Goal: Task Accomplishment & Management: Manage account settings

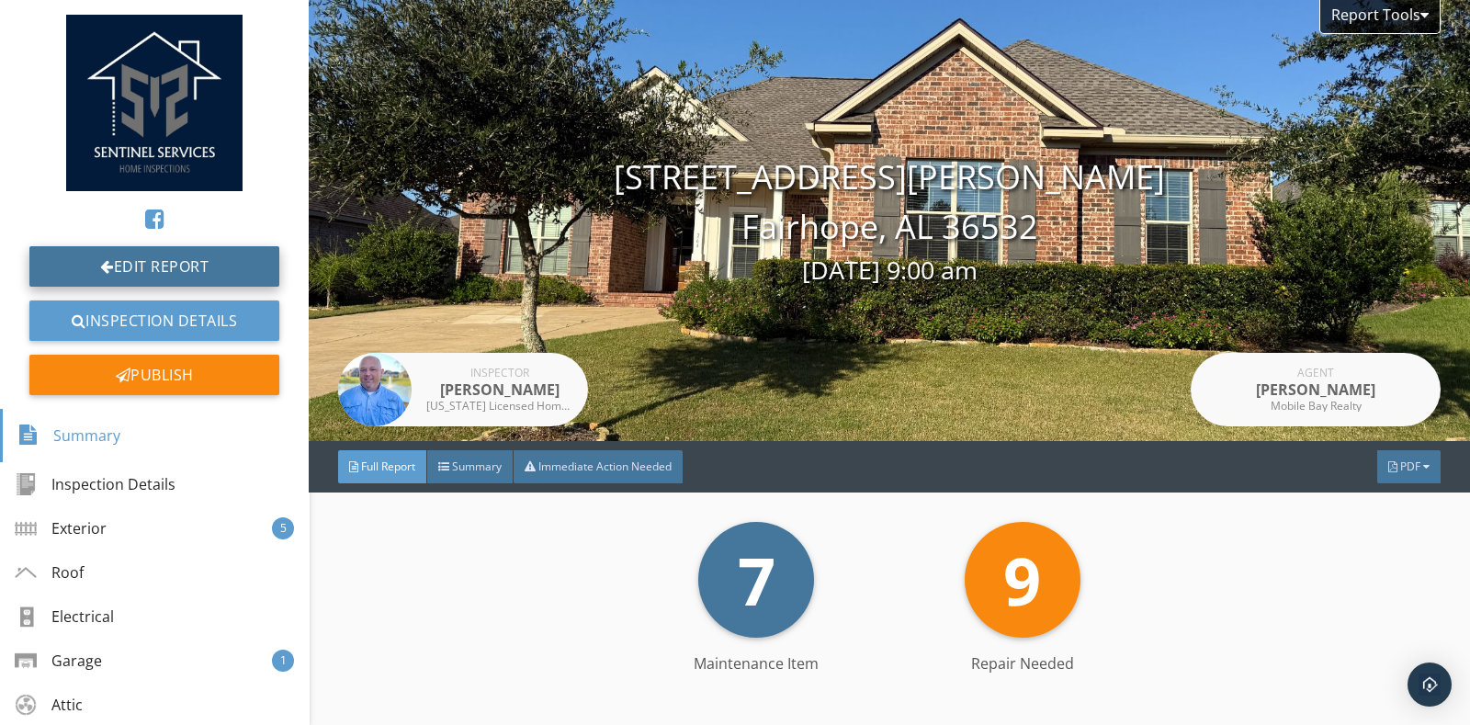
click at [165, 253] on link "Edit Report" at bounding box center [154, 266] width 250 height 40
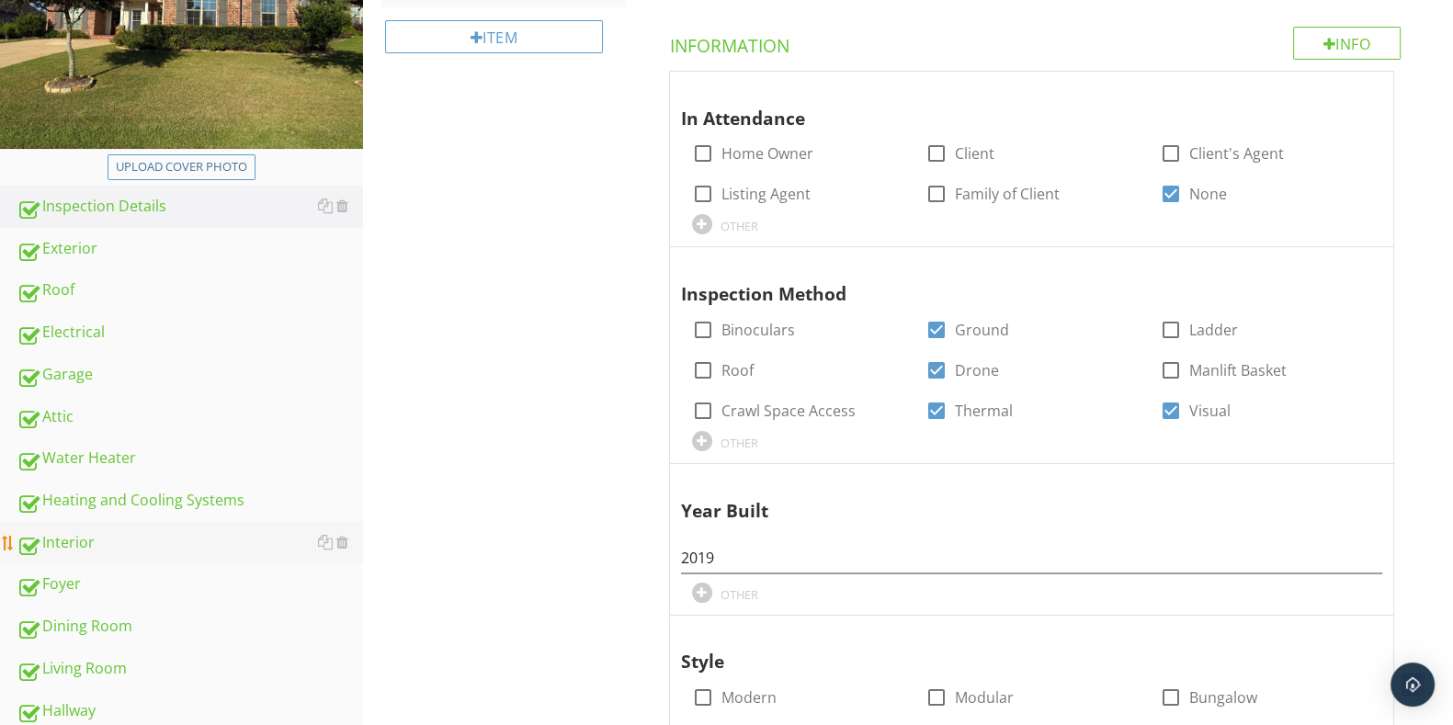
scroll to position [345, 0]
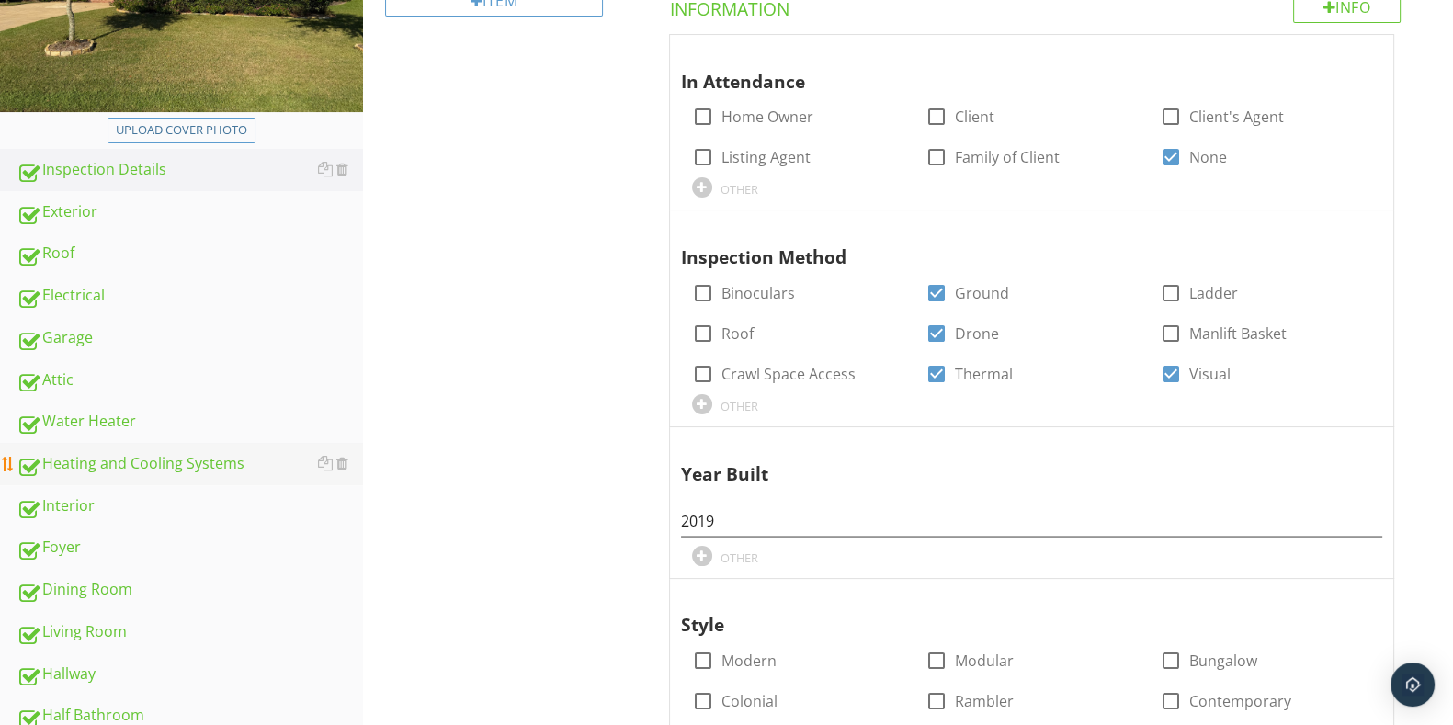
click at [128, 460] on div "Heating and Cooling Systems" at bounding box center [190, 464] width 346 height 24
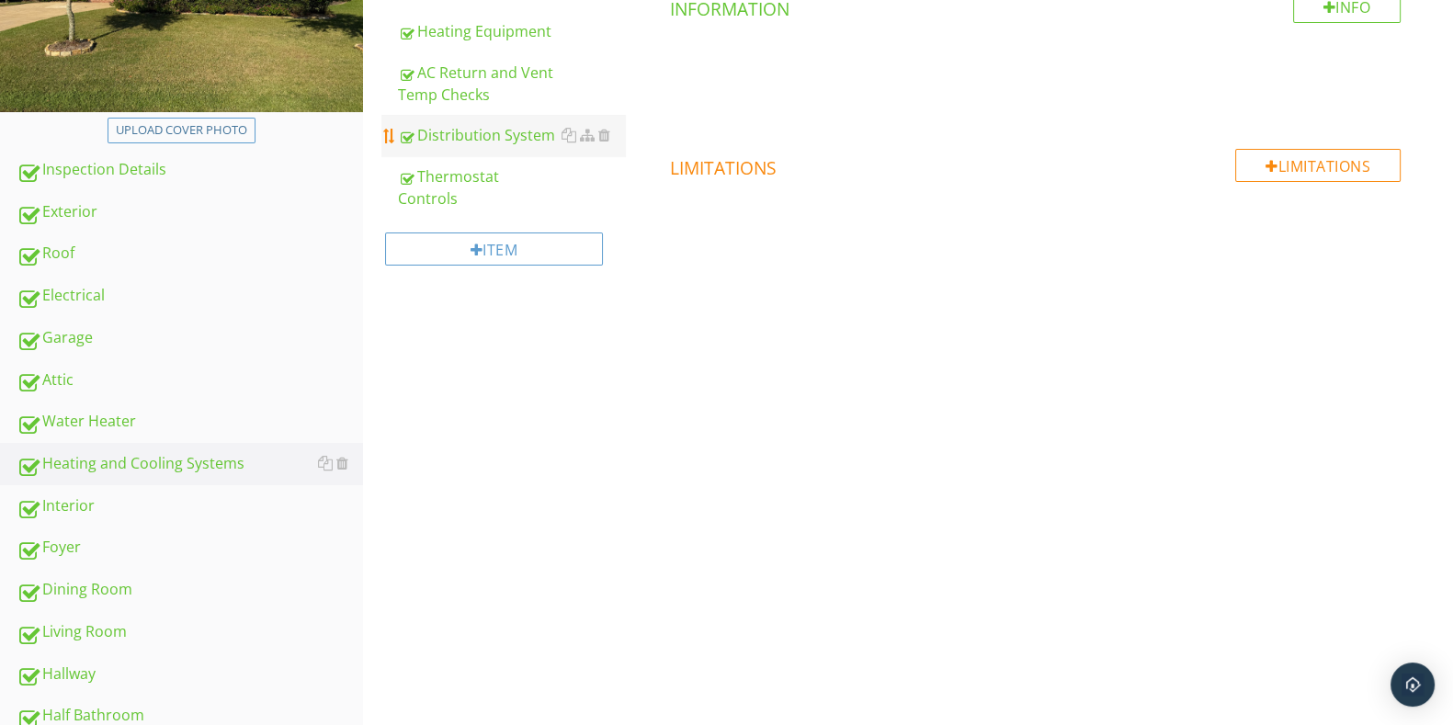
click at [485, 131] on div "Distribution System" at bounding box center [511, 135] width 226 height 22
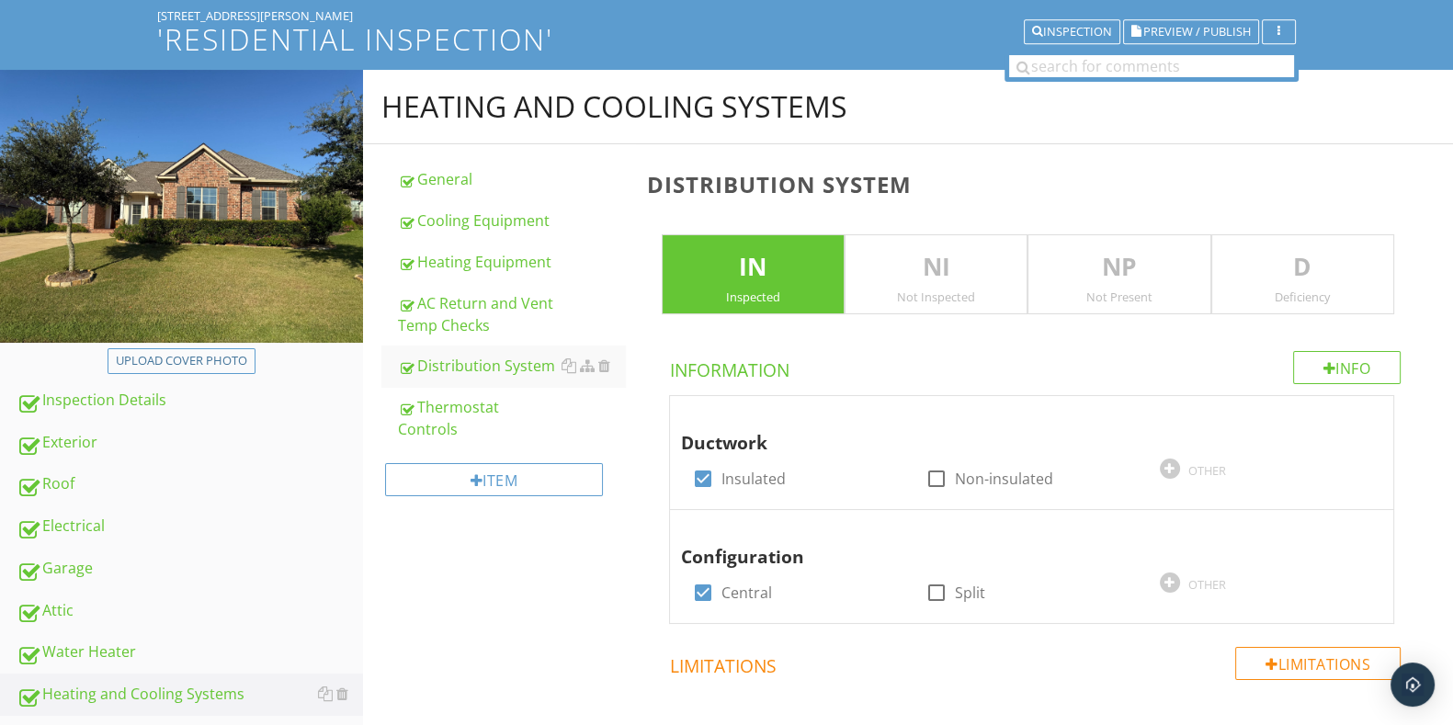
click at [1316, 245] on div "D Deficiency" at bounding box center [1302, 274] width 183 height 81
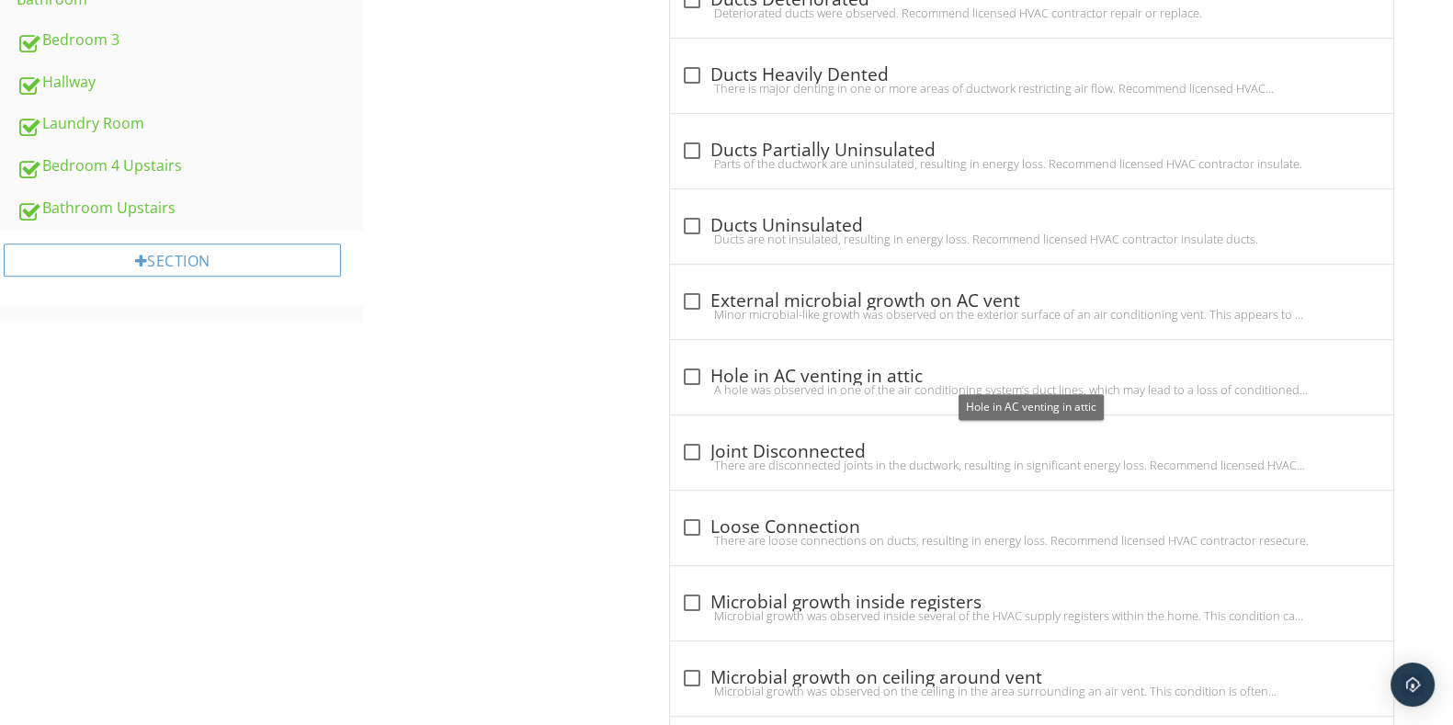
scroll to position [1493, 0]
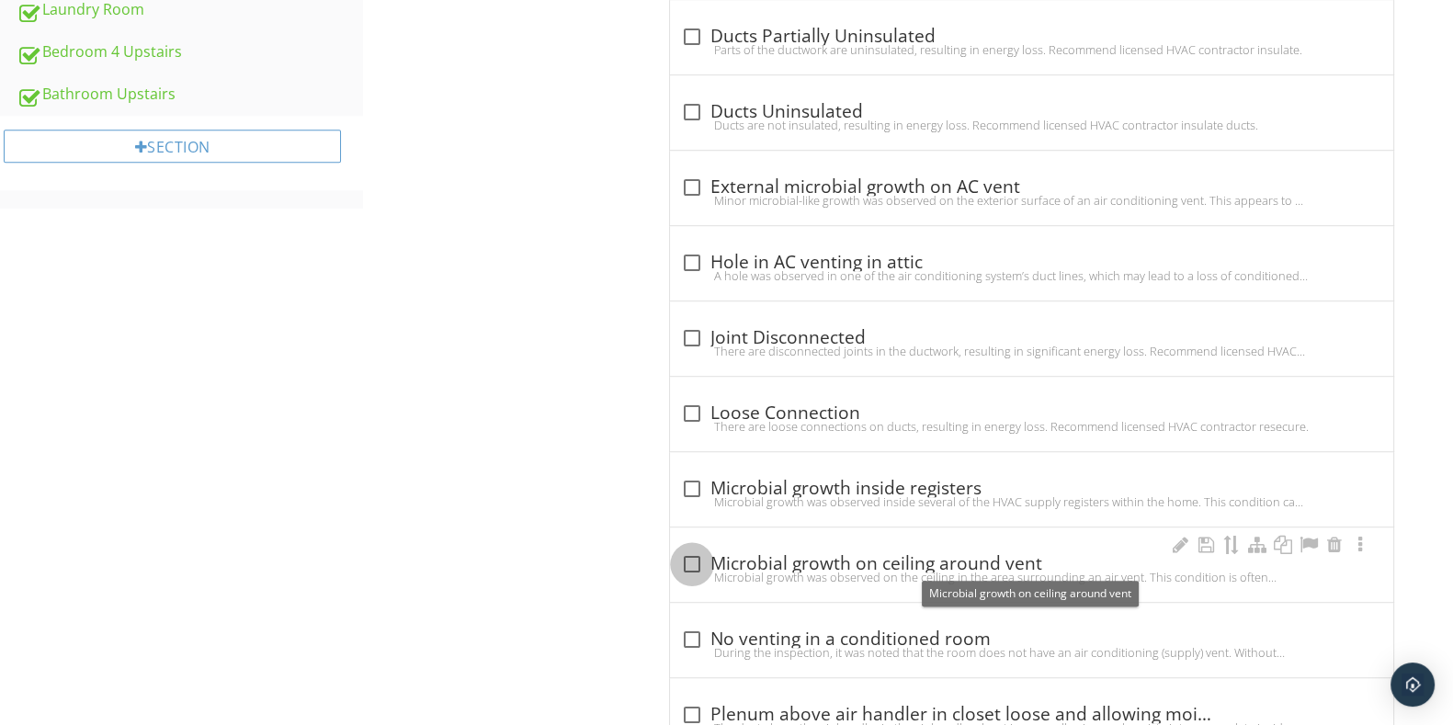
click at [689, 562] on div at bounding box center [691, 564] width 31 height 31
checkbox input "true"
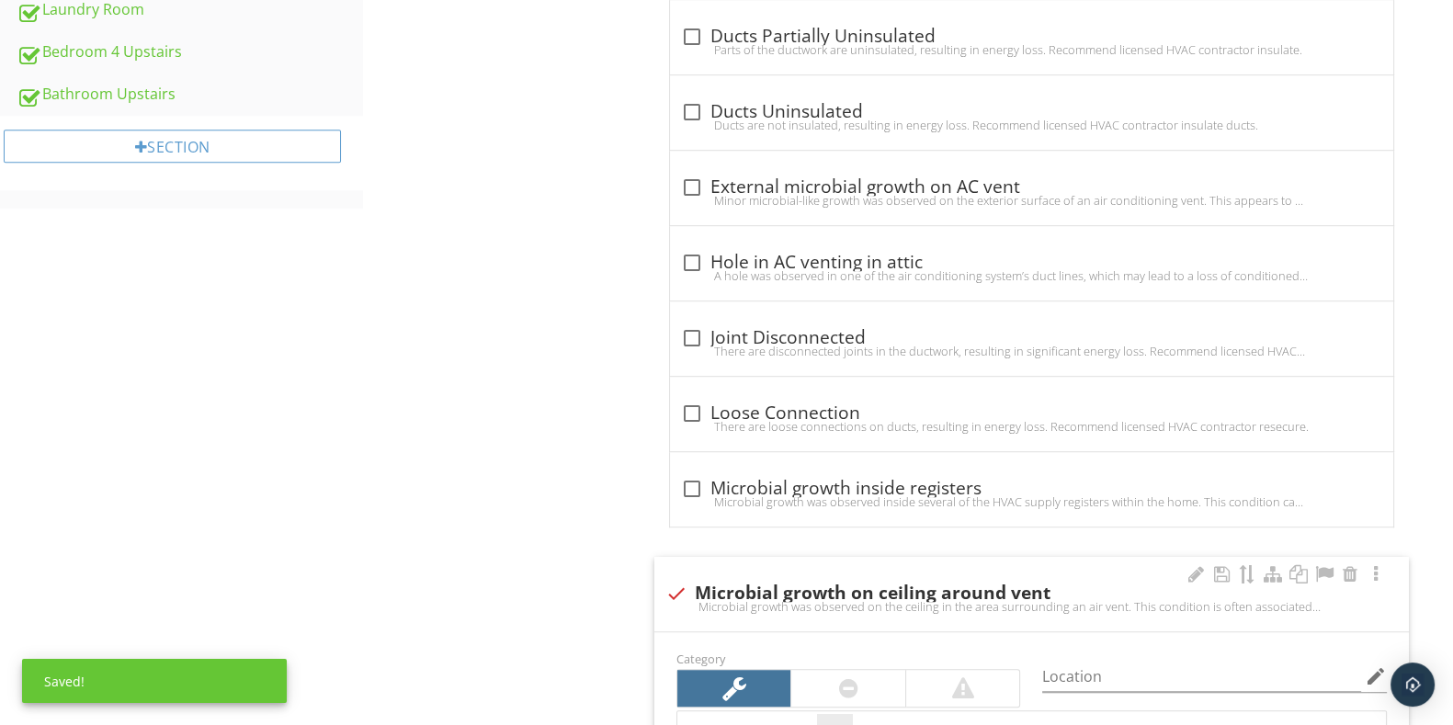
scroll to position [1722, 0]
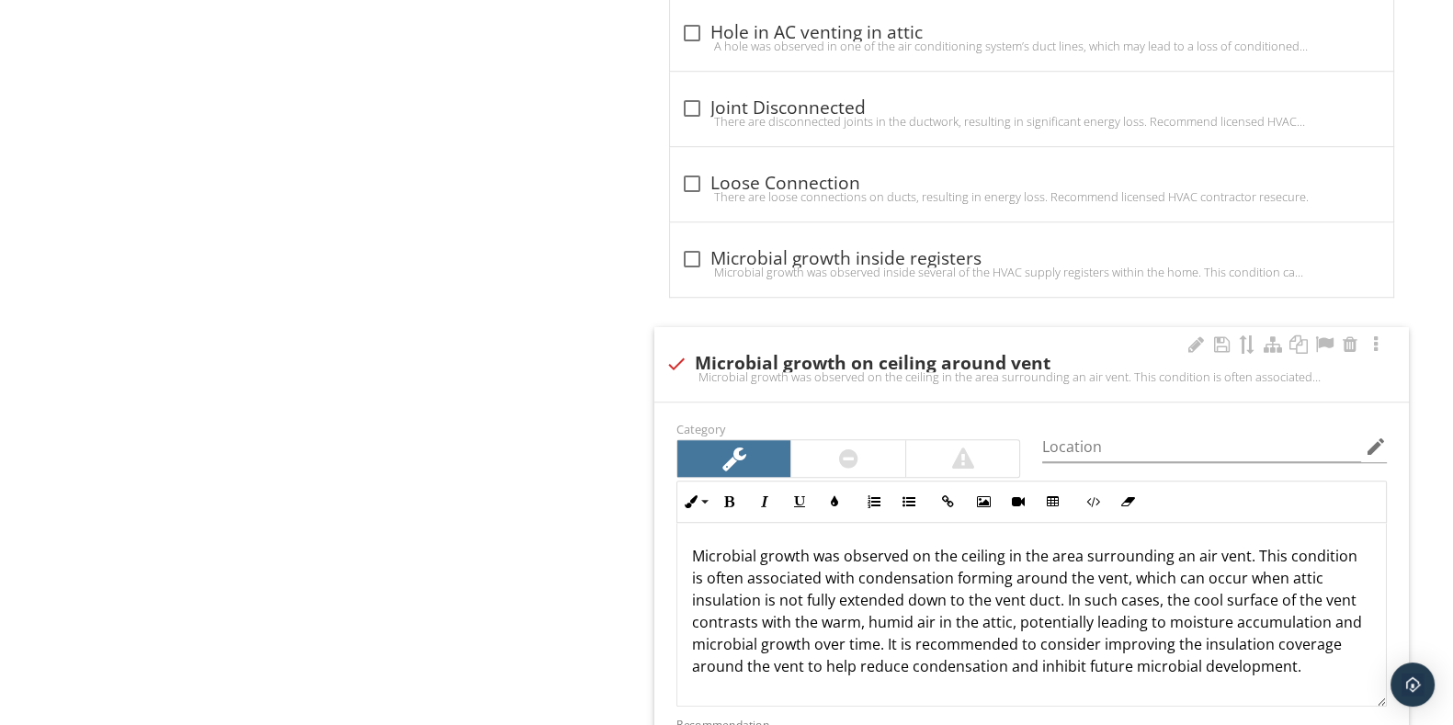
click at [867, 469] on div at bounding box center [848, 458] width 114 height 37
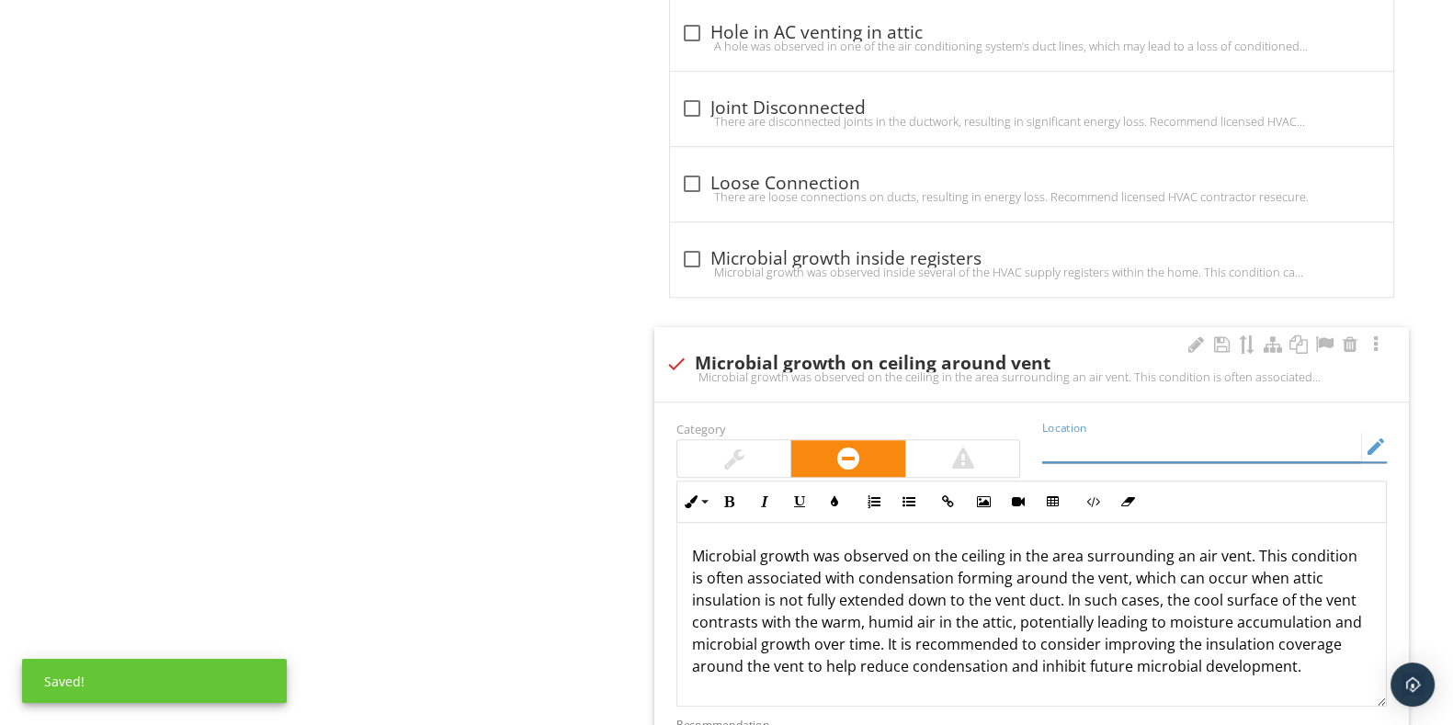
click at [1086, 436] on input "Location" at bounding box center [1201, 447] width 319 height 30
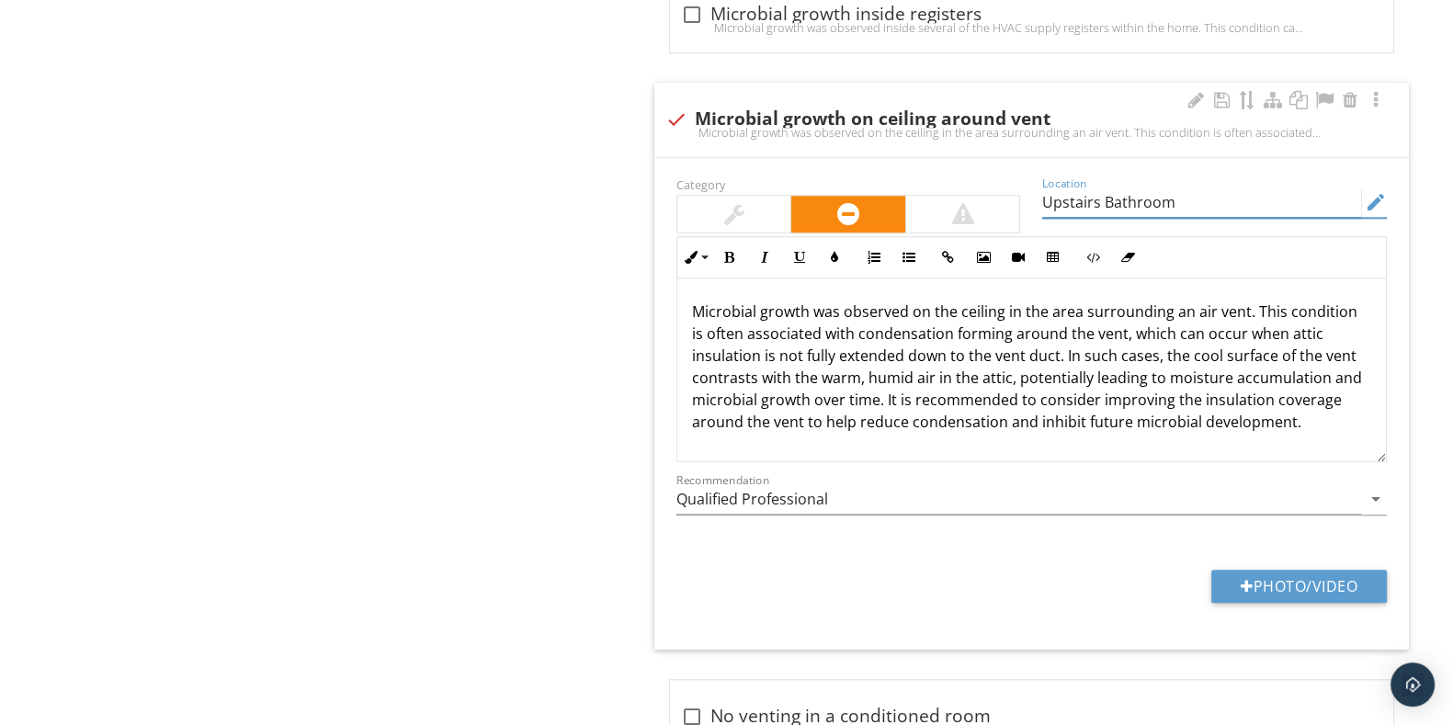
scroll to position [2183, 0]
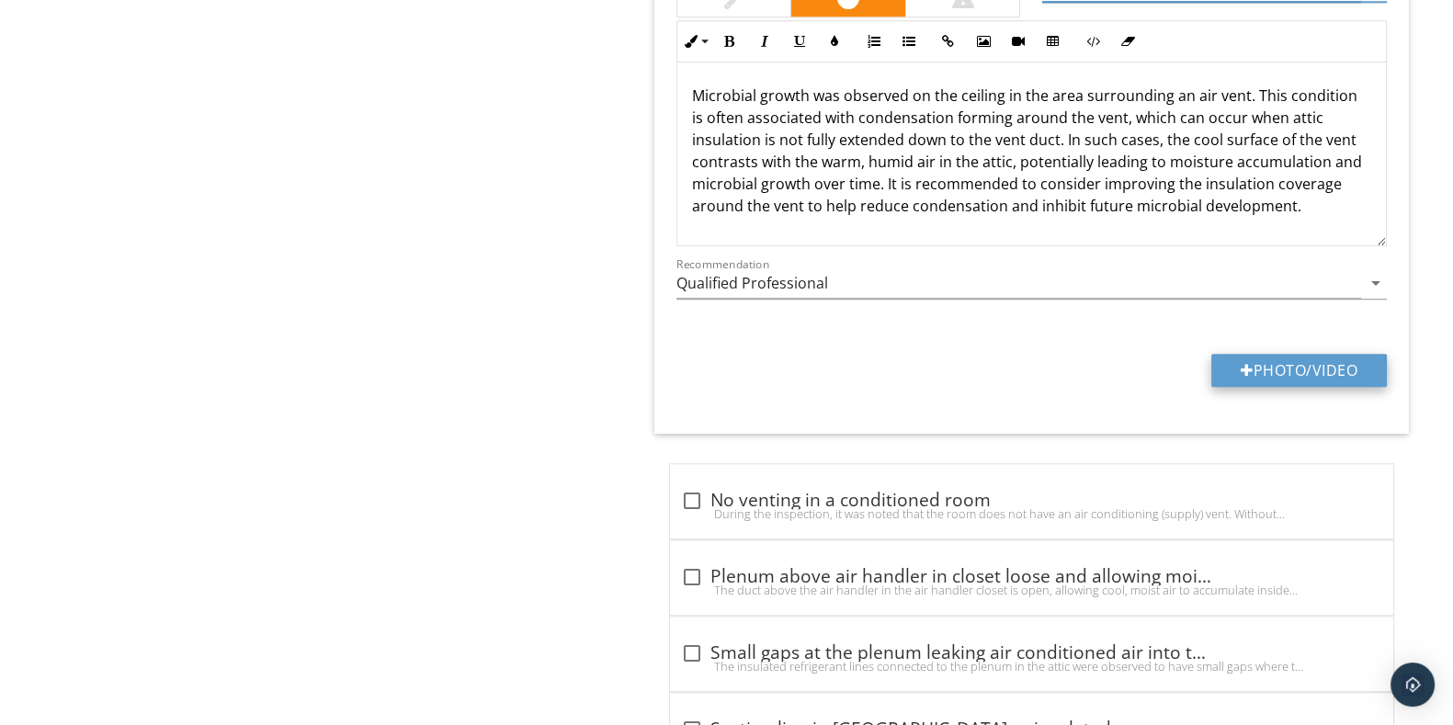
type input "Upstairs Bathroom"
click at [1278, 358] on button "Photo/Video" at bounding box center [1299, 370] width 176 height 33
type input "C:\fakepath\IMG_2667.JPG"
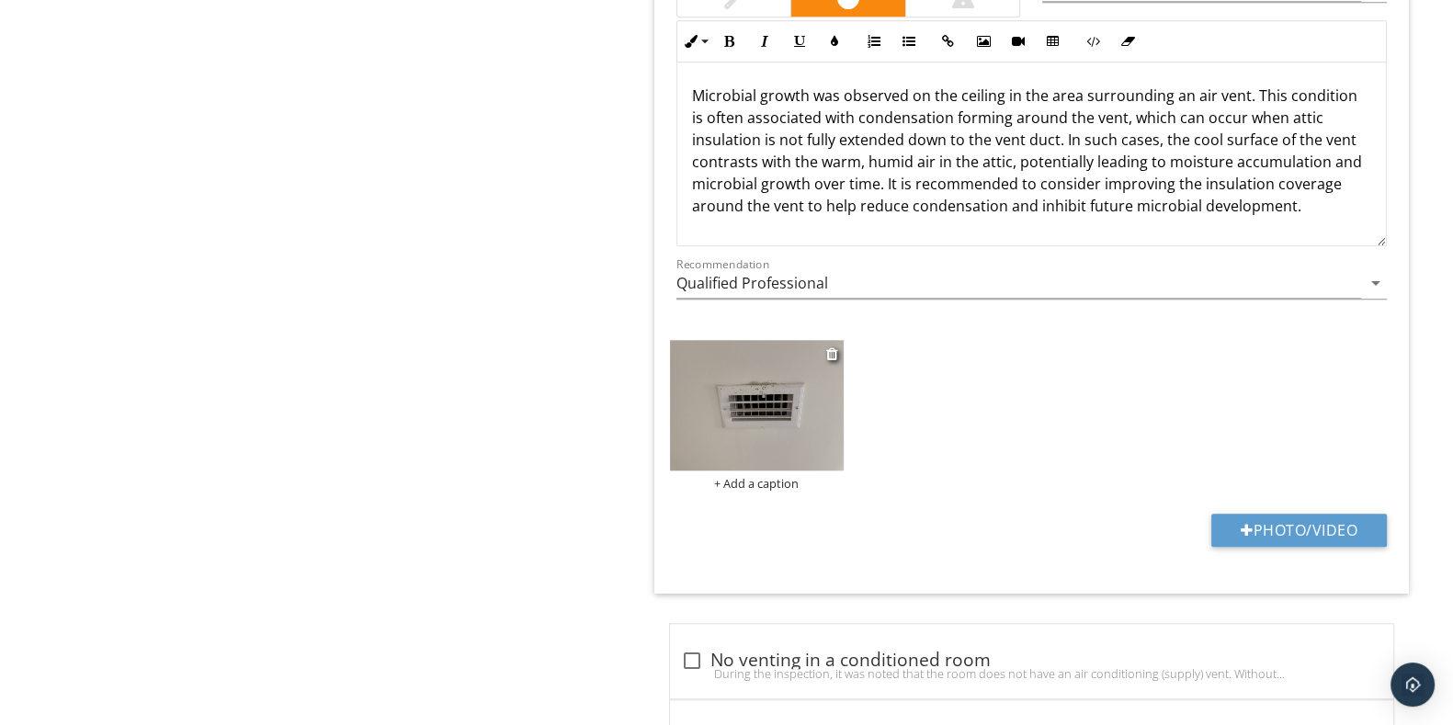
click at [822, 413] on img at bounding box center [757, 405] width 174 height 131
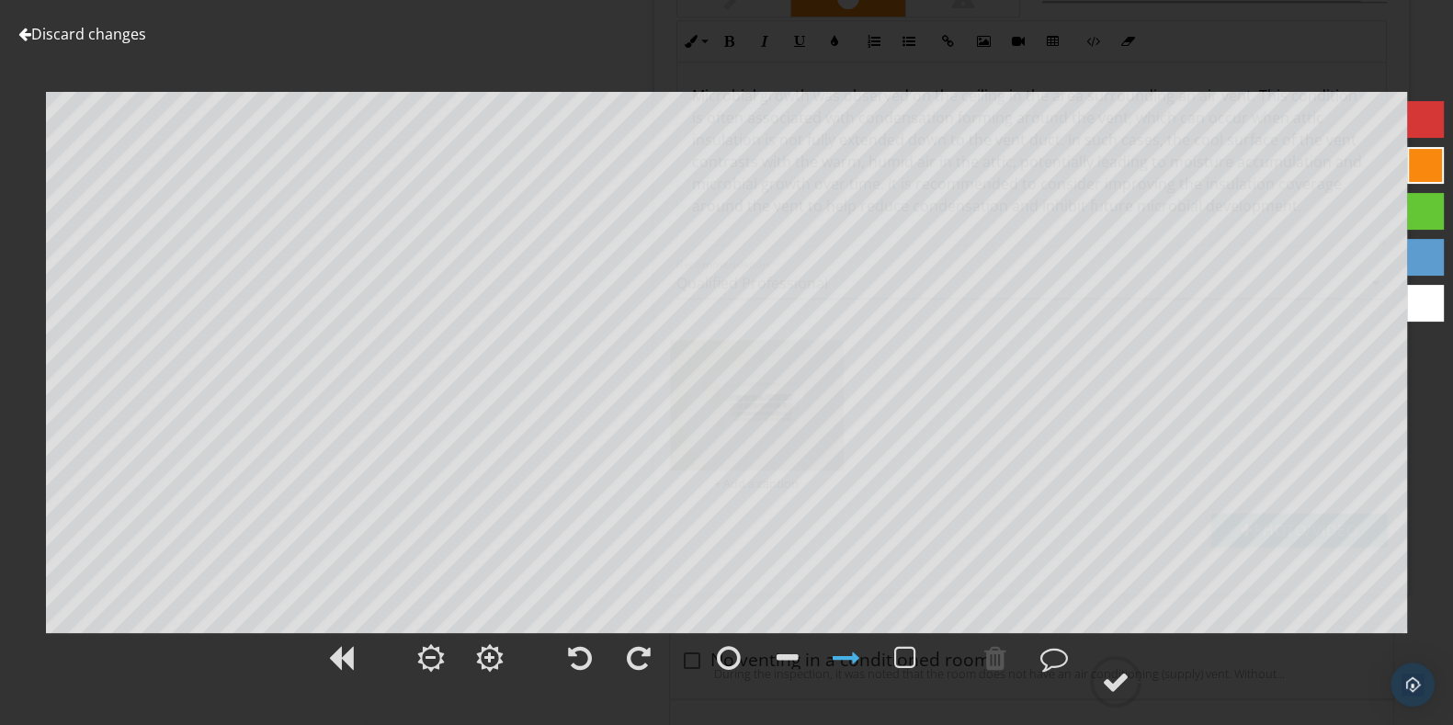
click at [1434, 121] on div at bounding box center [1425, 119] width 37 height 37
click at [725, 654] on div at bounding box center [729, 658] width 24 height 28
click at [1128, 690] on div at bounding box center [1116, 682] width 28 height 28
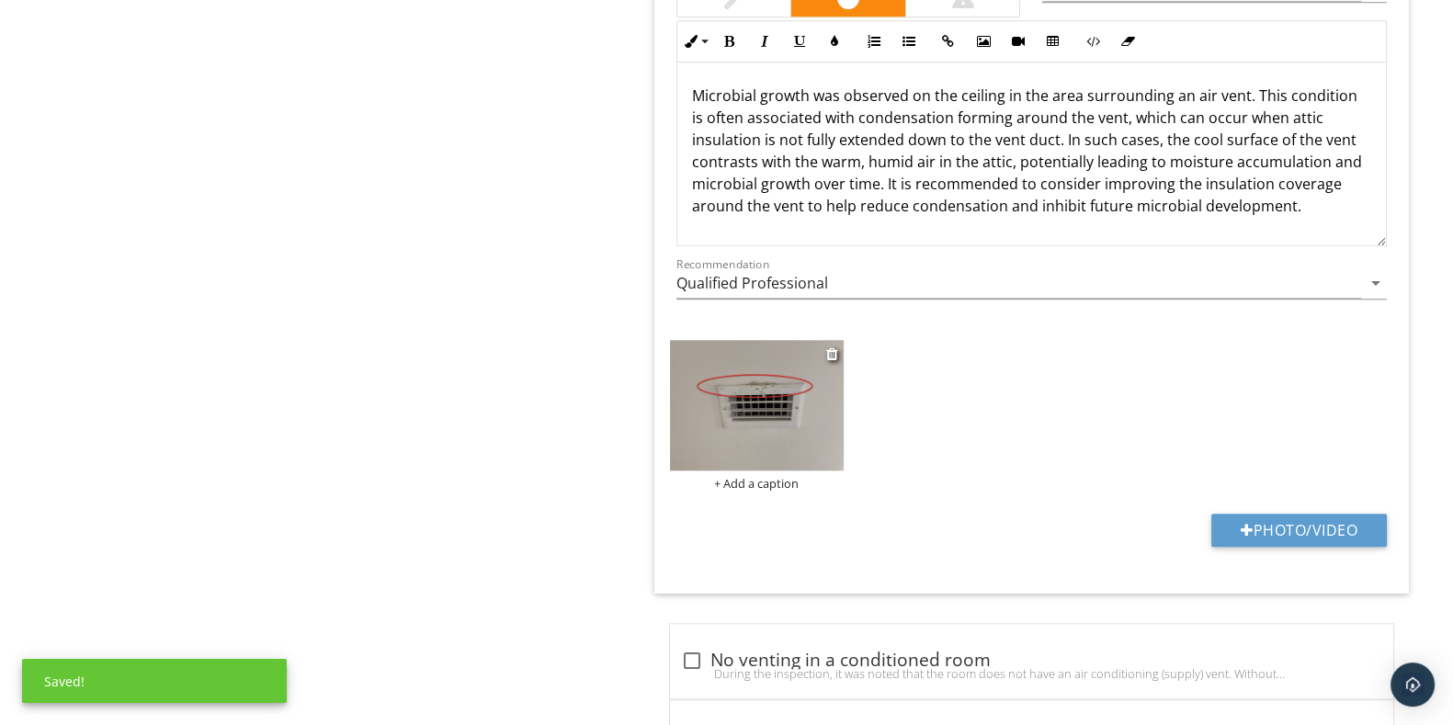
click at [777, 476] on div "+ Add a caption" at bounding box center [757, 483] width 174 height 15
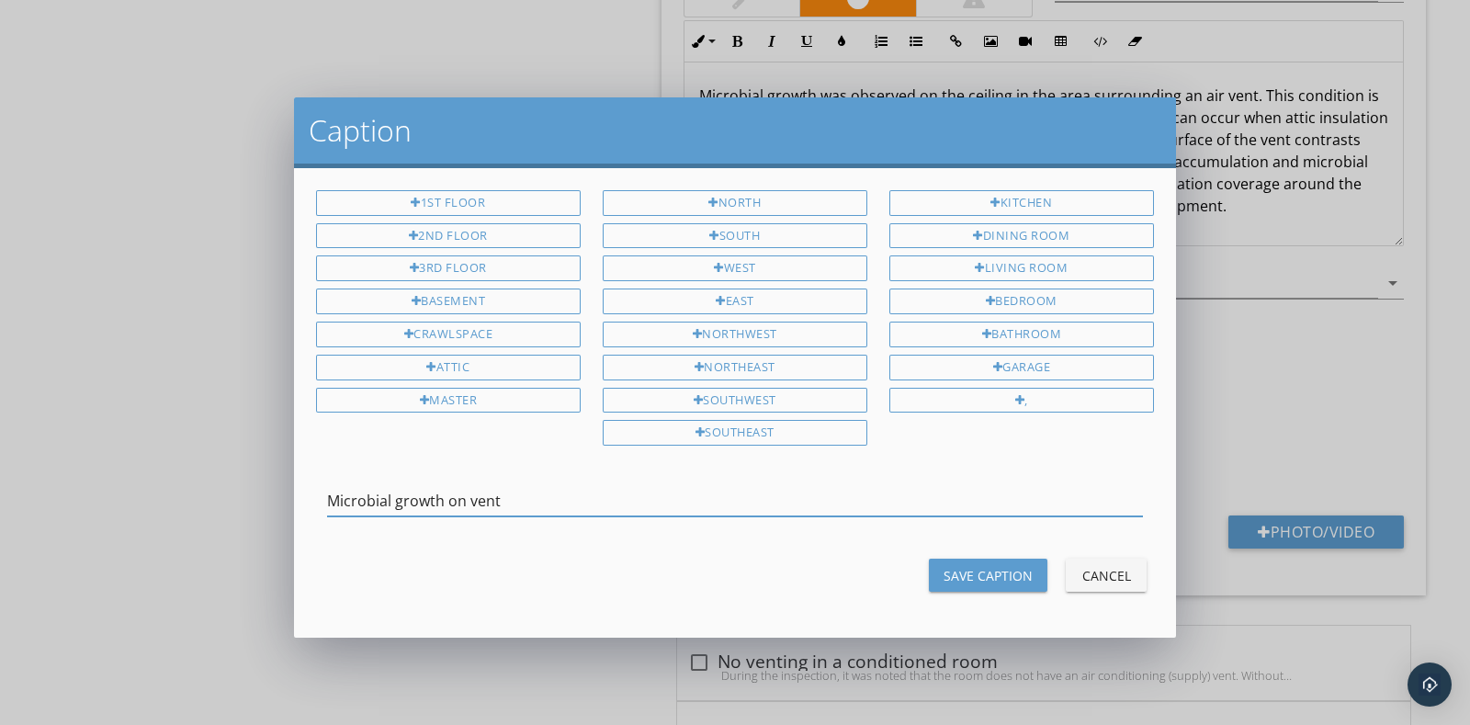
type input "Microbial growth on vent"
click at [1020, 569] on div "Save Caption" at bounding box center [988, 575] width 89 height 19
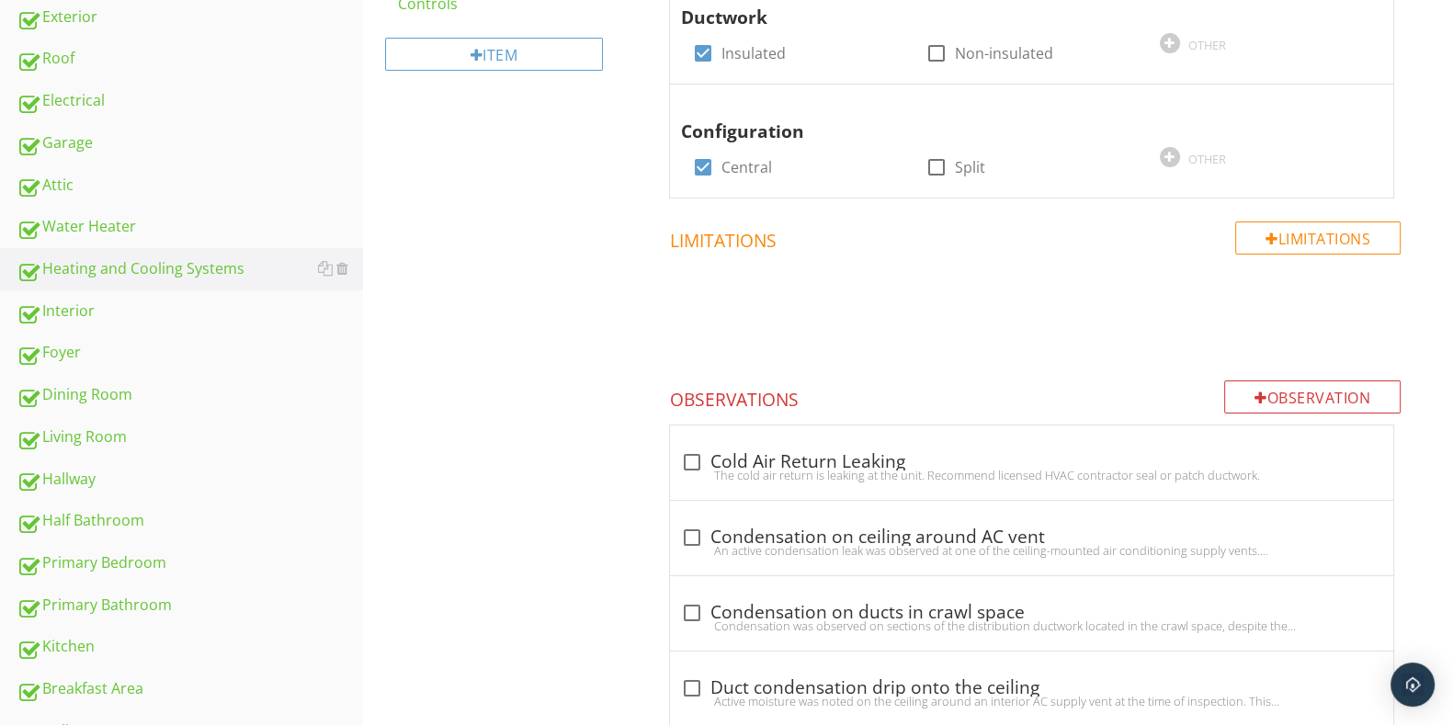
scroll to position [345, 0]
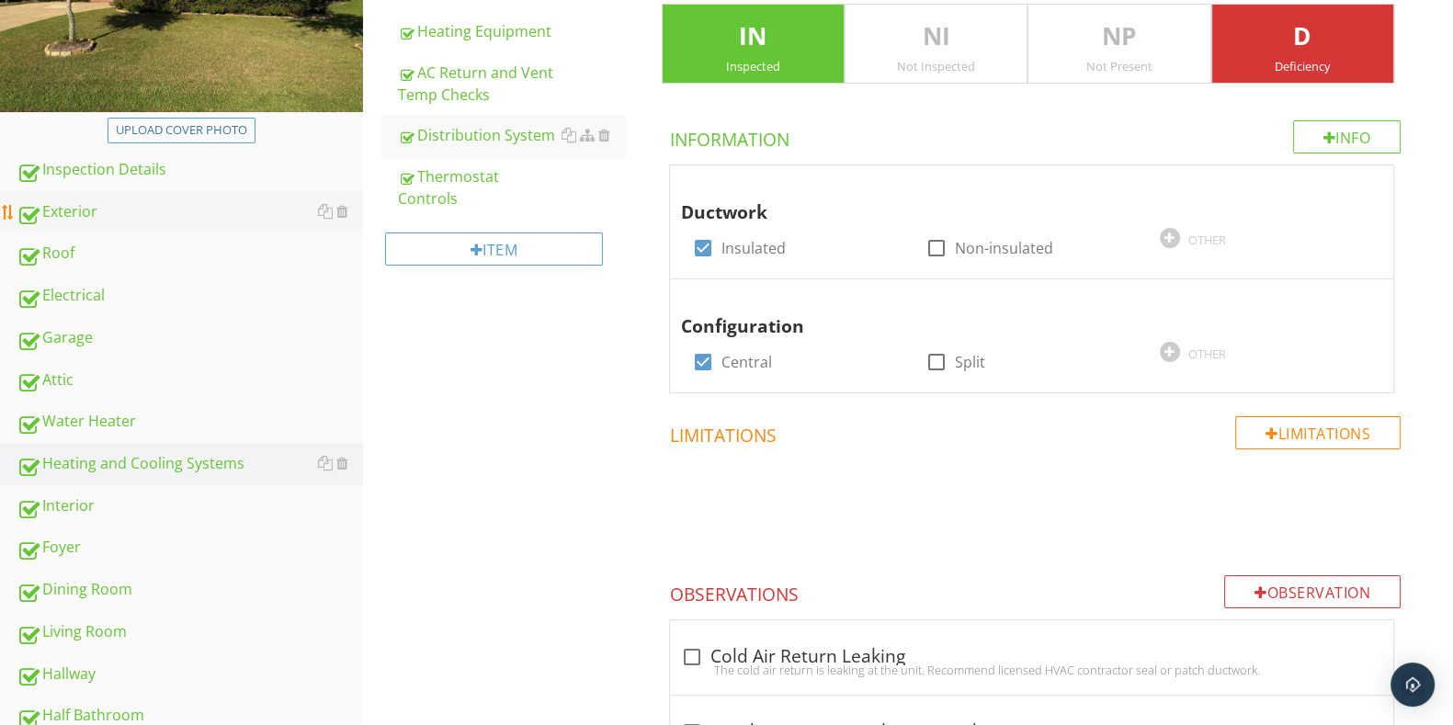
click at [104, 212] on div "Exterior" at bounding box center [190, 212] width 346 height 24
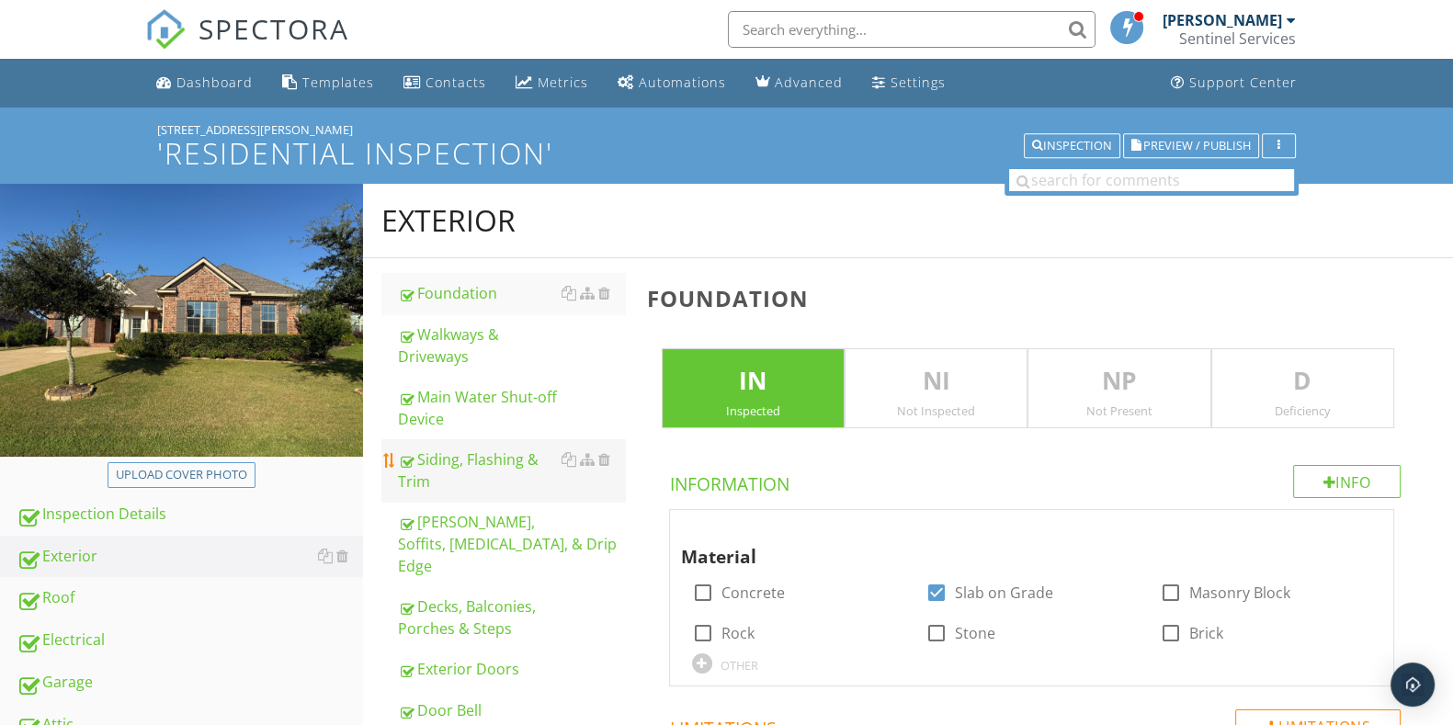
click at [447, 473] on div "Siding, Flashing & Trim" at bounding box center [511, 470] width 226 height 44
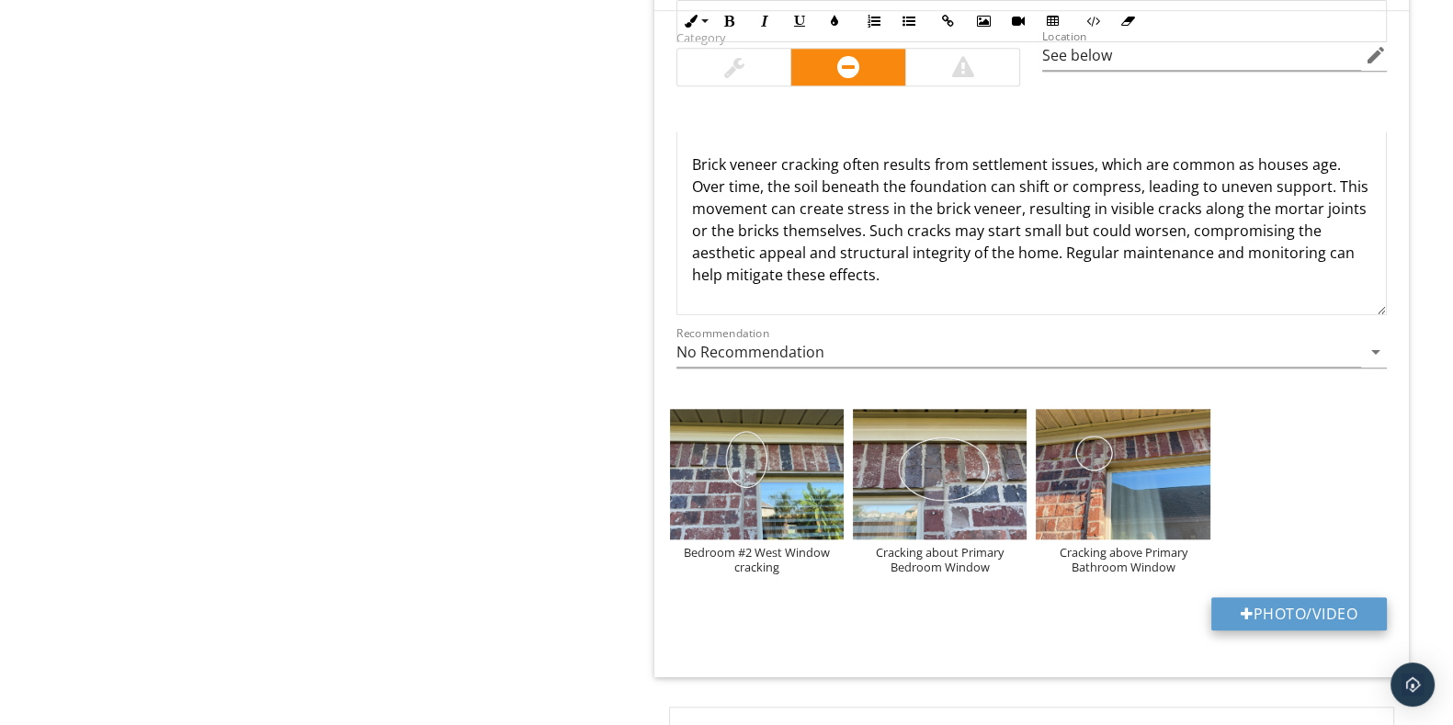
scroll to position [2413, 0]
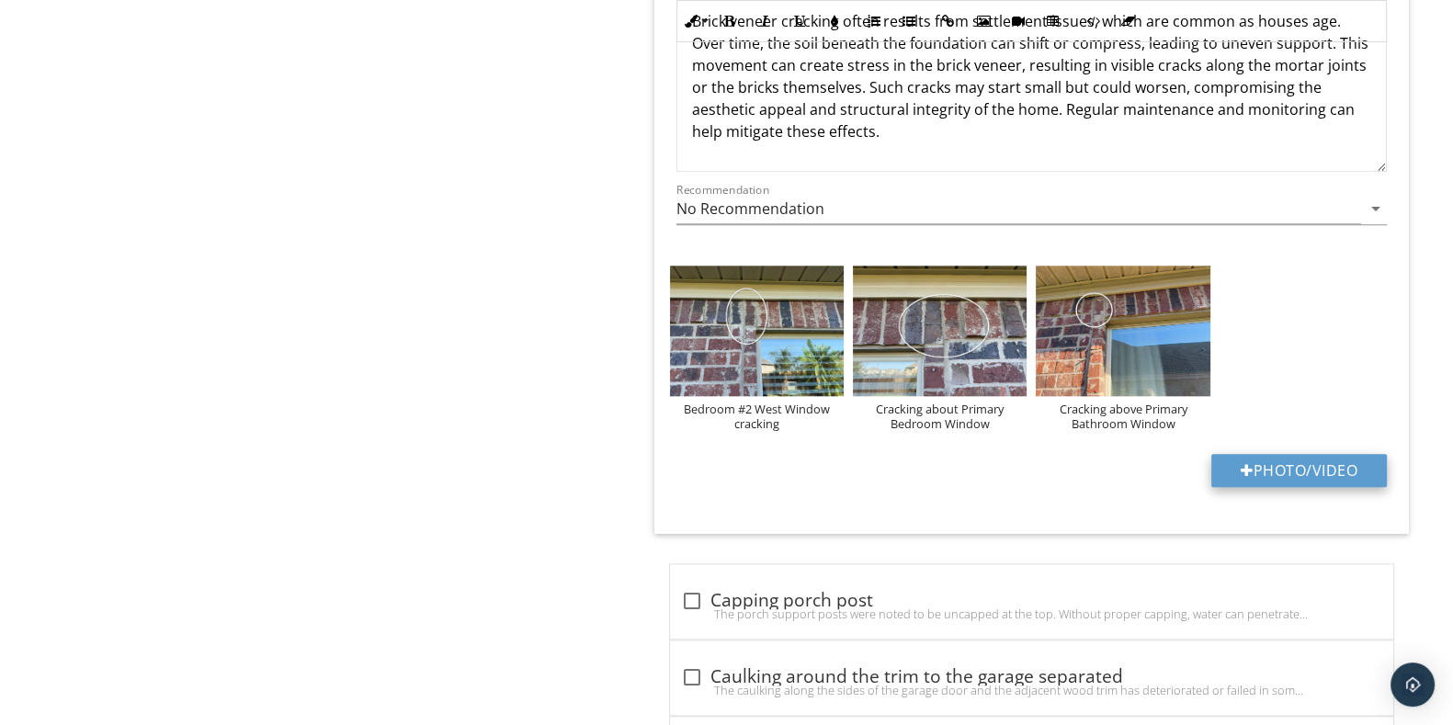
click at [1295, 454] on button "Photo/Video" at bounding box center [1299, 470] width 176 height 33
type input "C:\fakepath\IMG_2539.JPG"
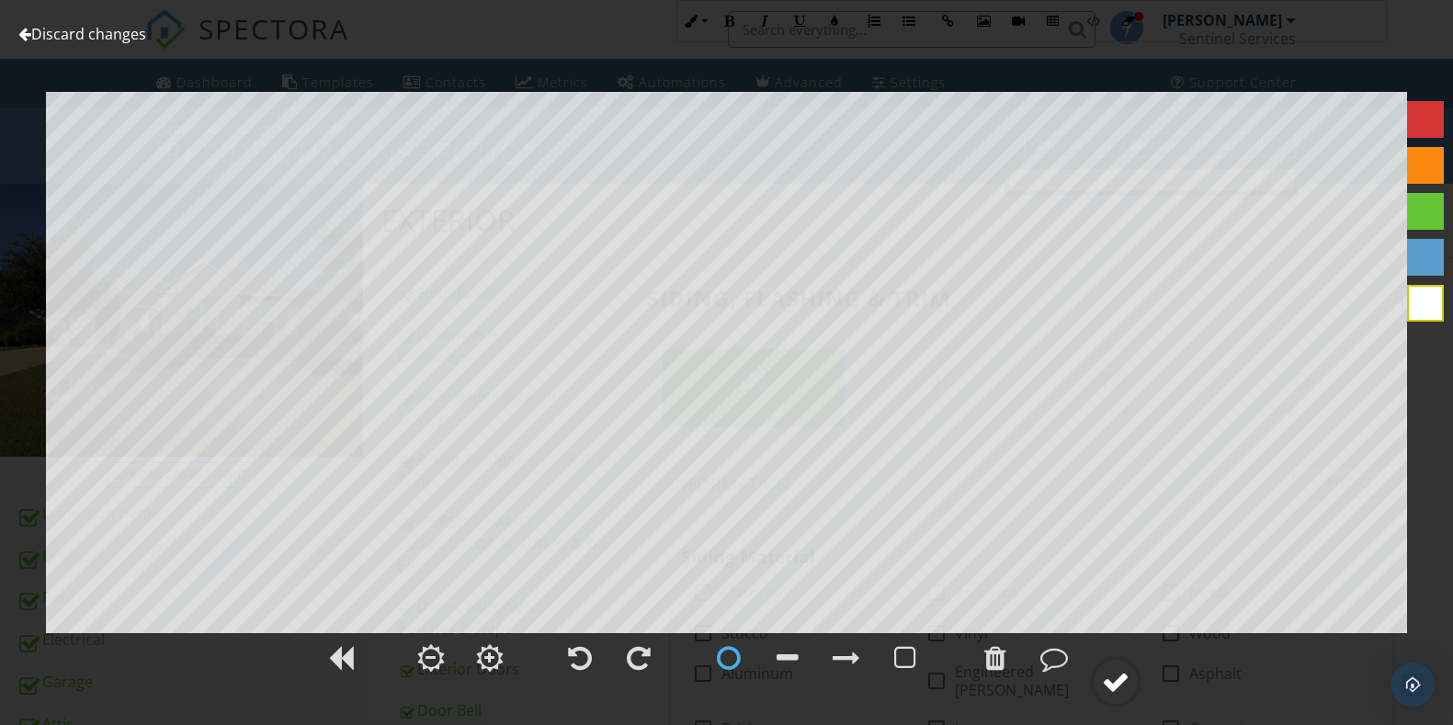
scroll to position [2413, 0]
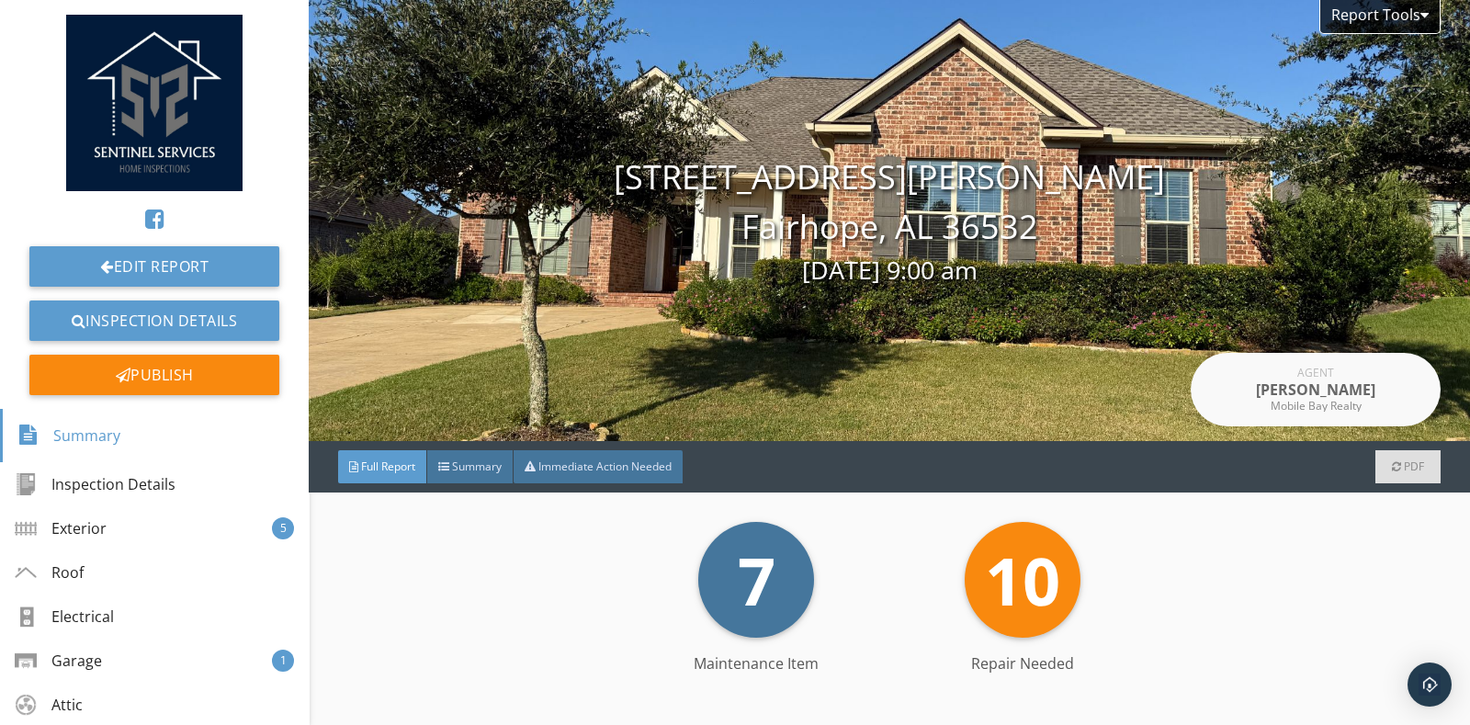
scroll to position [229, 0]
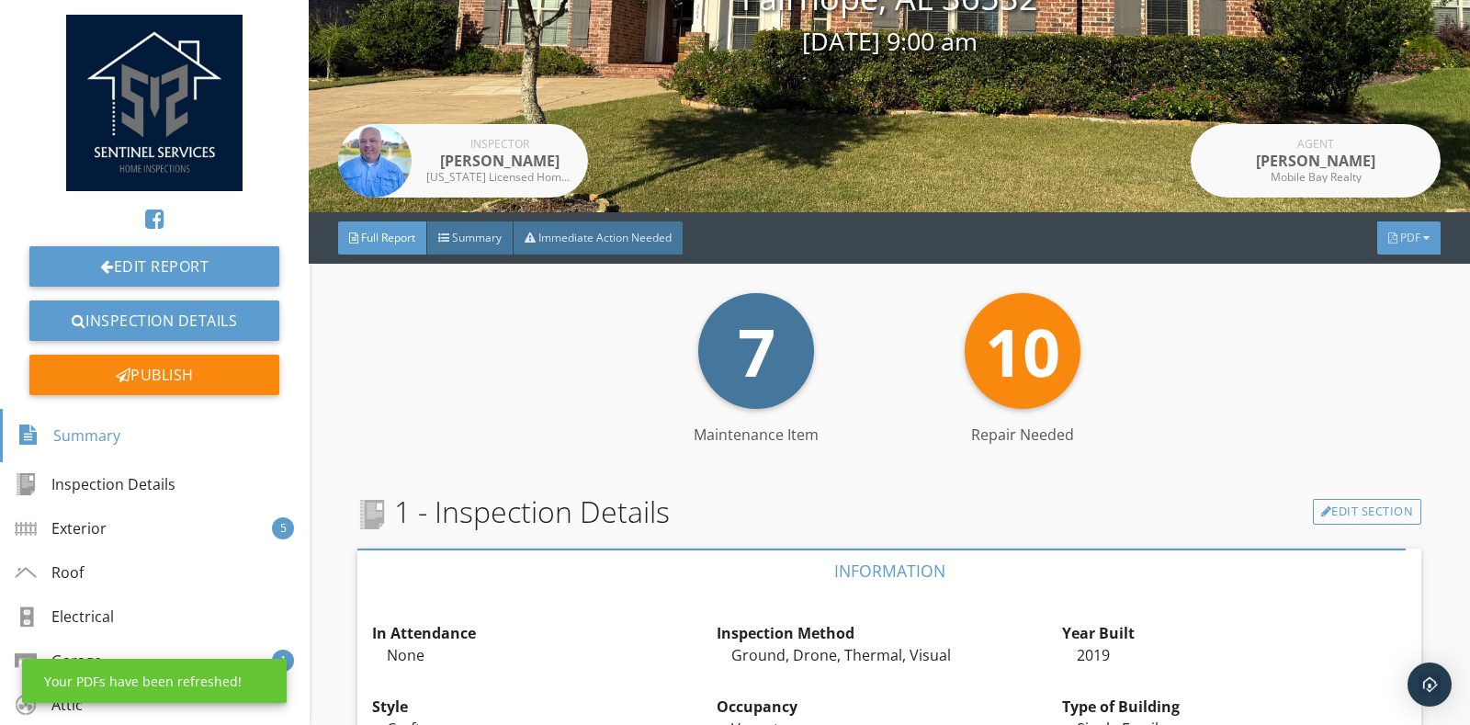
click at [1401, 239] on span "PDF" at bounding box center [1411, 238] width 20 height 16
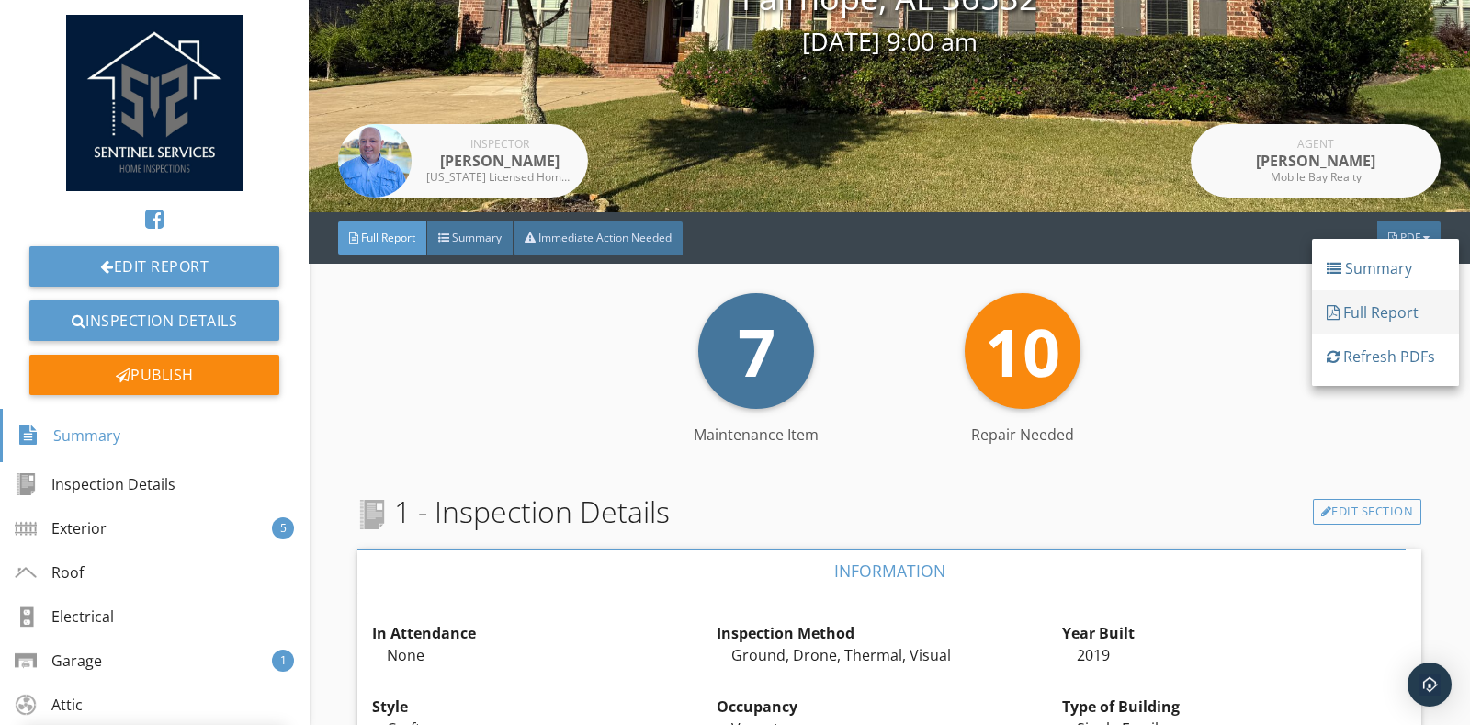
click at [1400, 310] on div "Full Report" at bounding box center [1386, 312] width 118 height 22
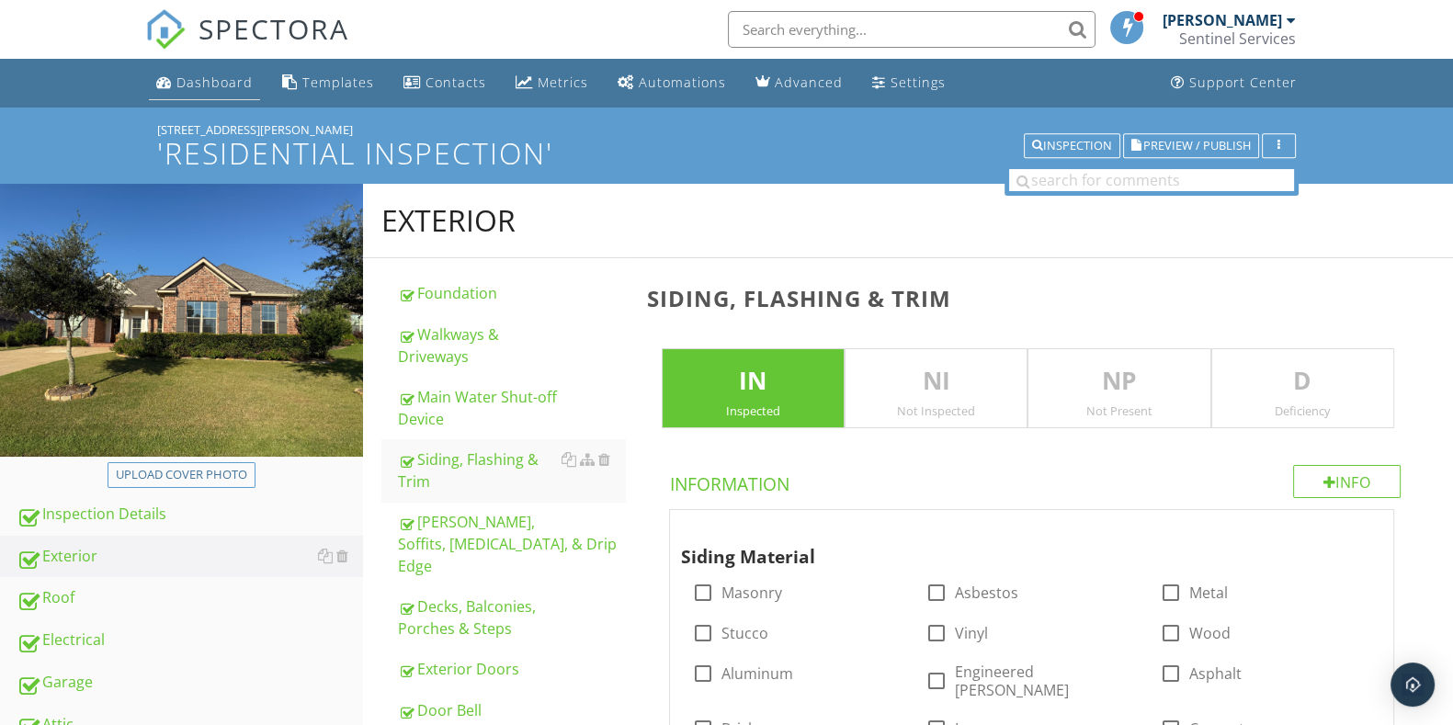
click at [203, 66] on link "Dashboard" at bounding box center [204, 83] width 111 height 34
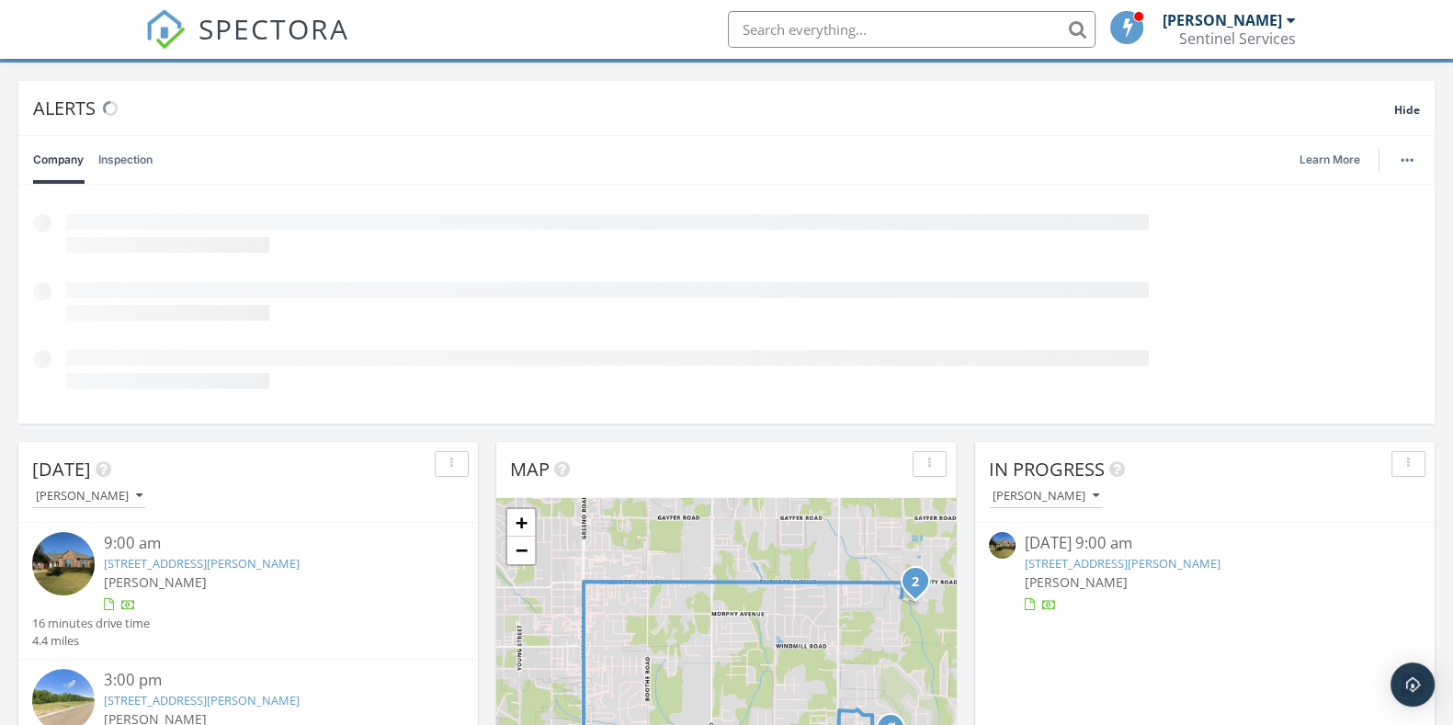
scroll to position [114, 0]
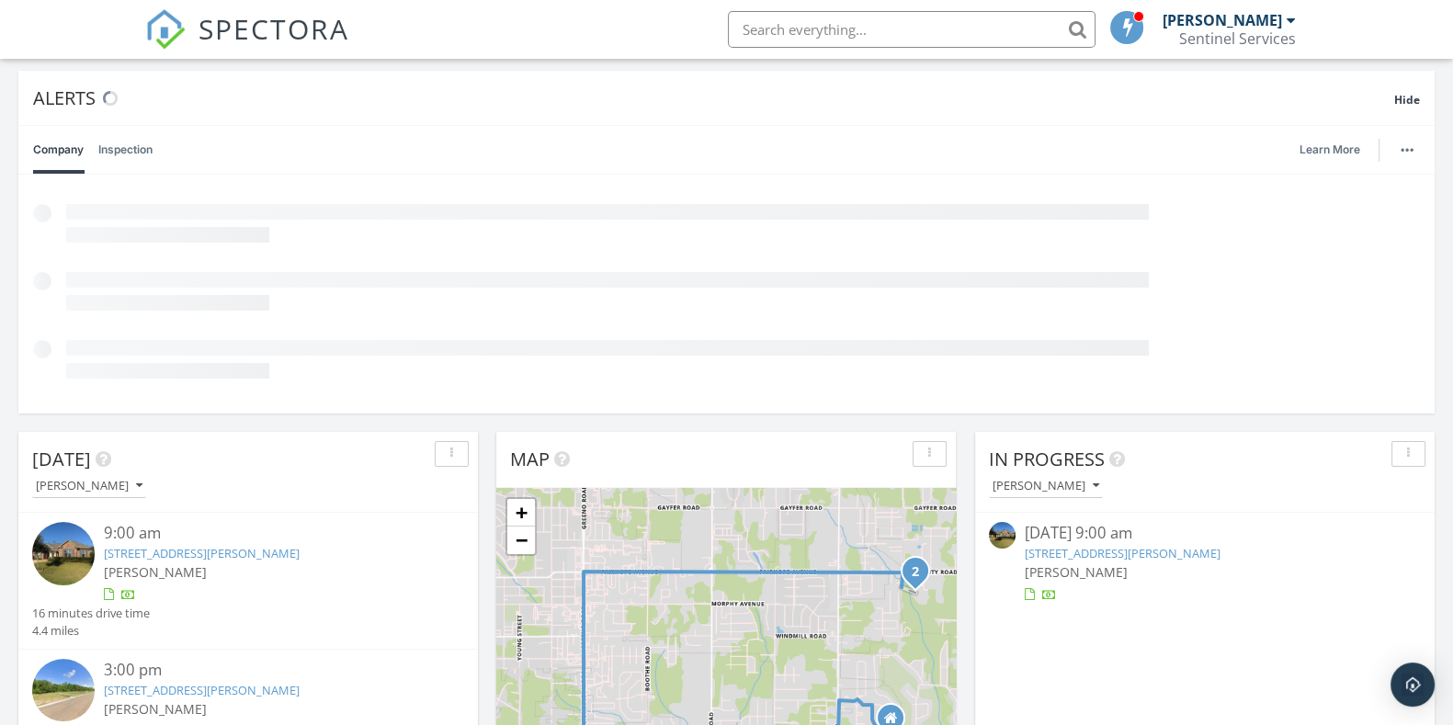
click at [1171, 545] on link "264 Garrison Blvd, Fairhope, AL 36532" at bounding box center [1123, 553] width 196 height 17
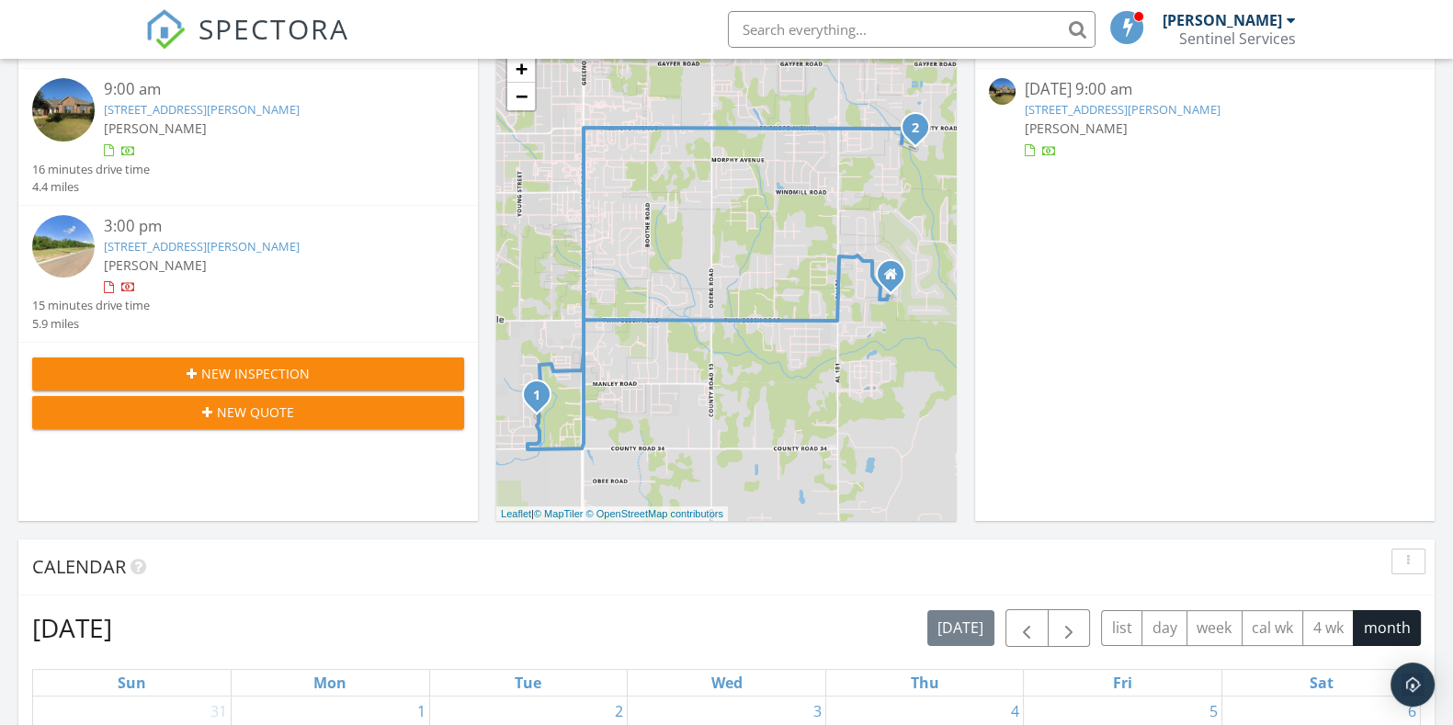
scroll to position [459, 0]
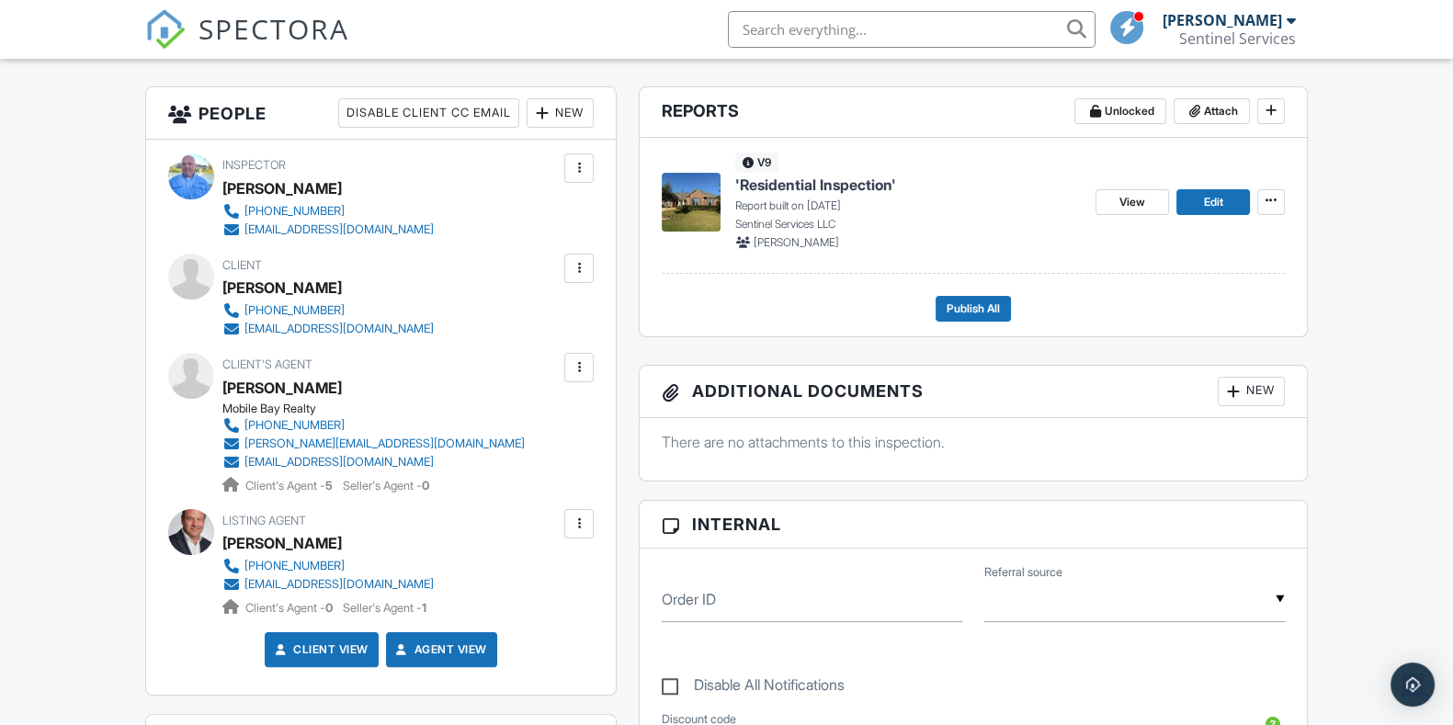
scroll to position [229, 0]
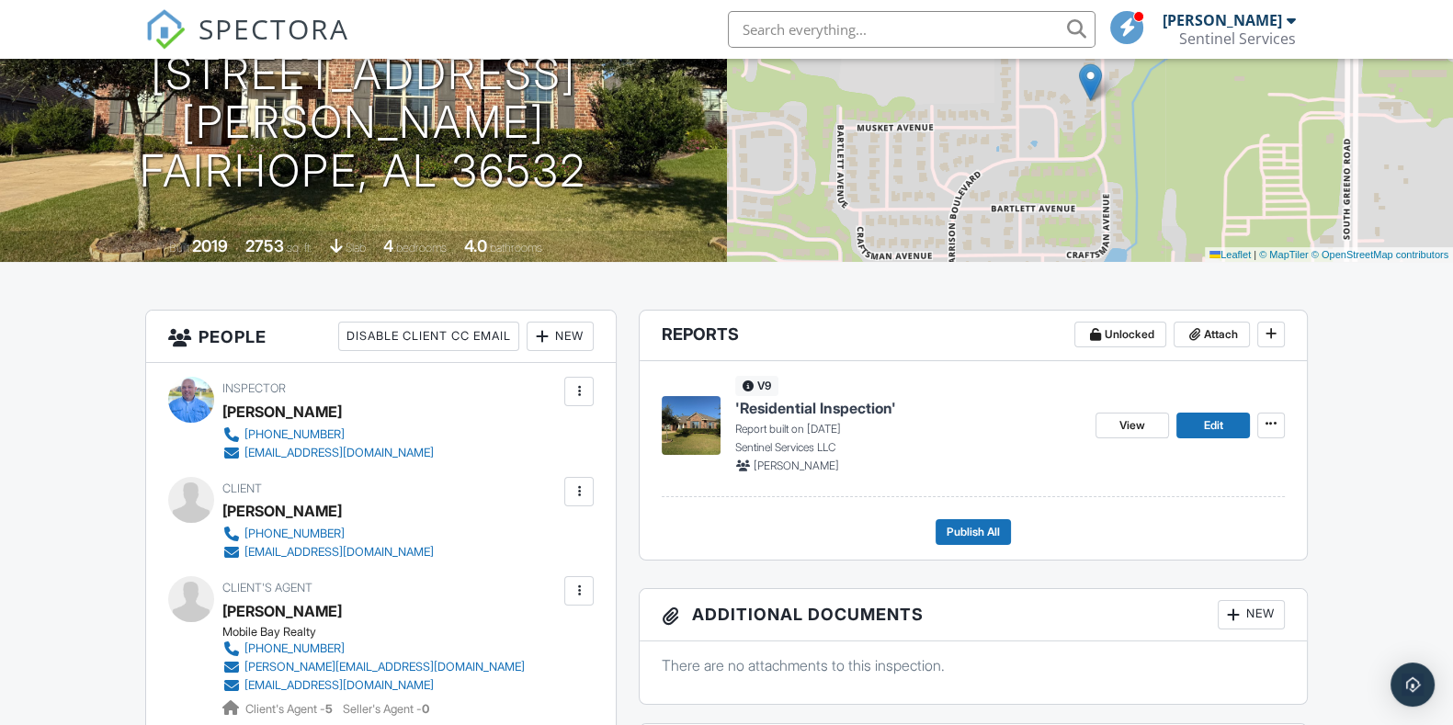
click at [862, 405] on span "'Residential Inspection'" at bounding box center [815, 408] width 161 height 20
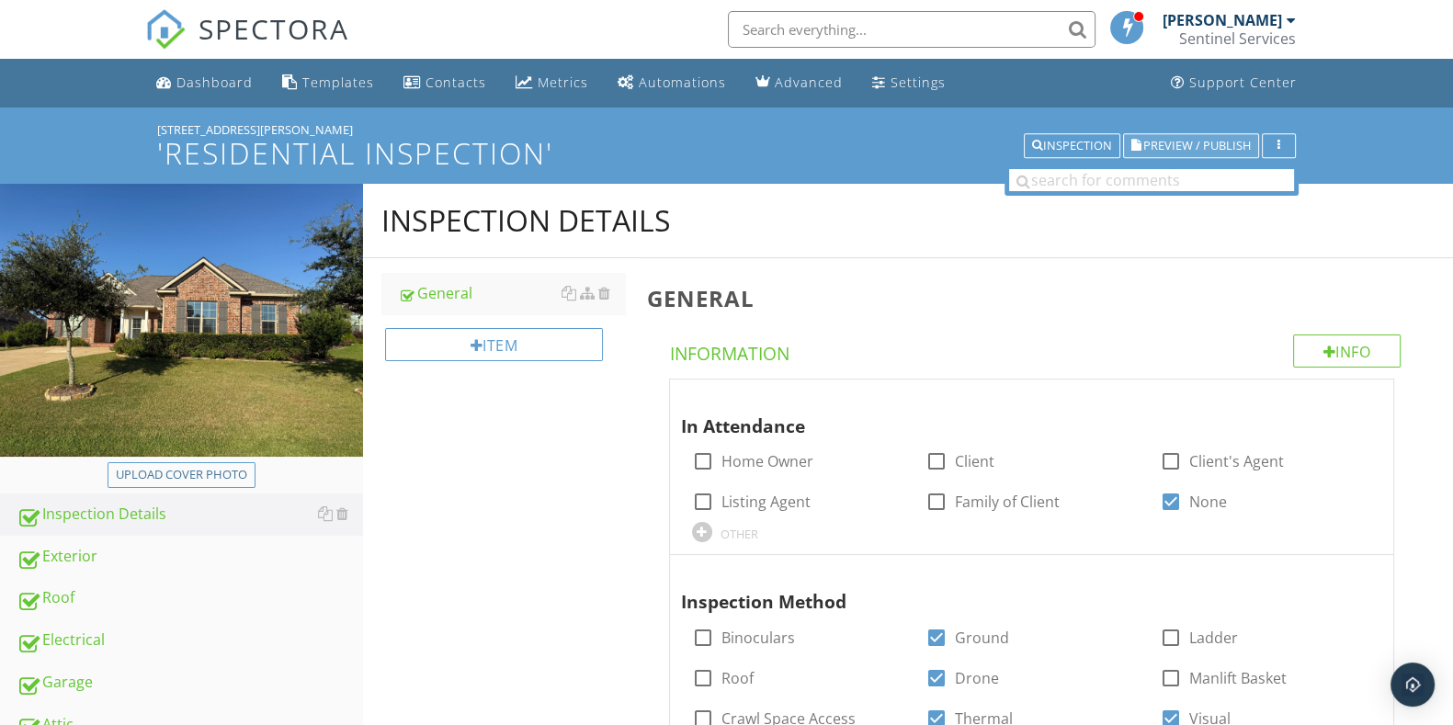
click at [1205, 145] on span "Preview / Publish" at bounding box center [1197, 146] width 108 height 12
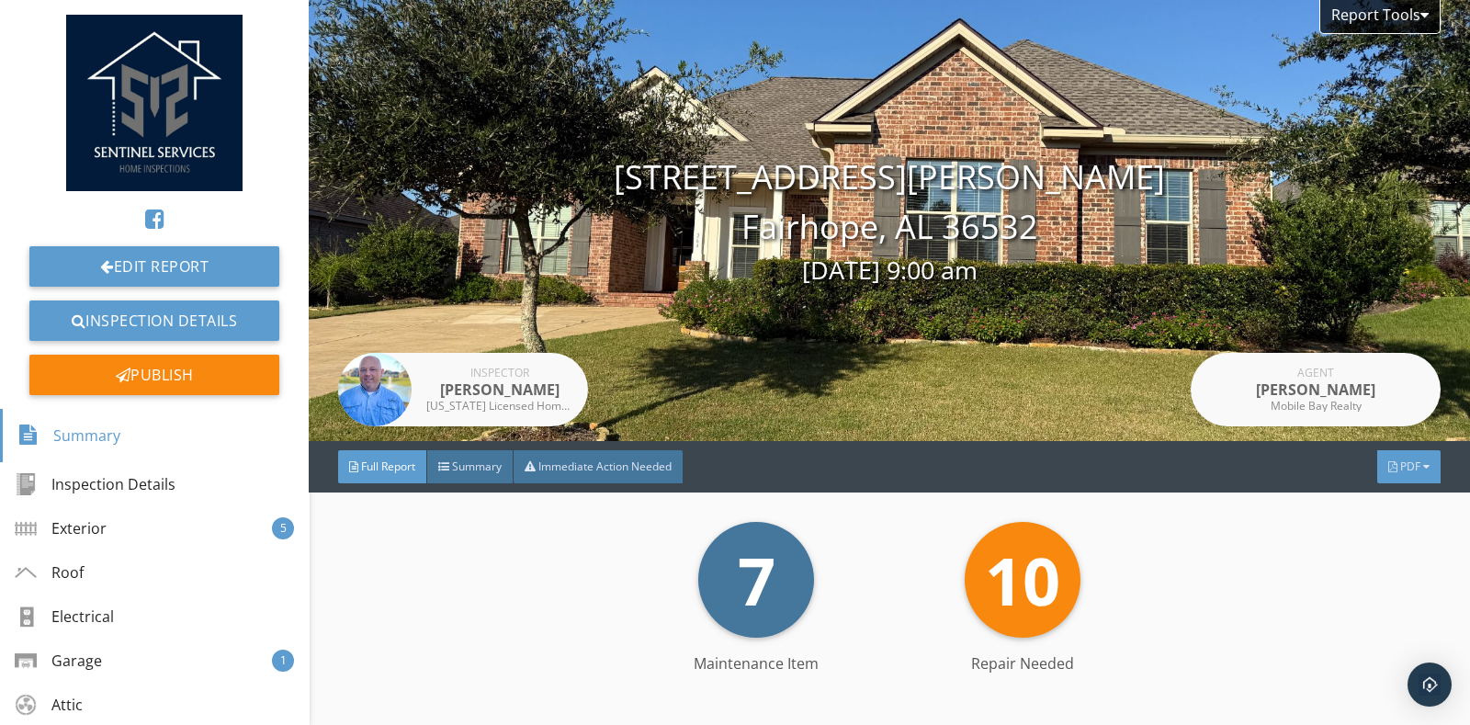
click at [1387, 475] on div "PDF" at bounding box center [1409, 466] width 63 height 33
click at [1209, 553] on div "7 Maintenance Item 10 Repair Needed" at bounding box center [890, 580] width 1065 height 116
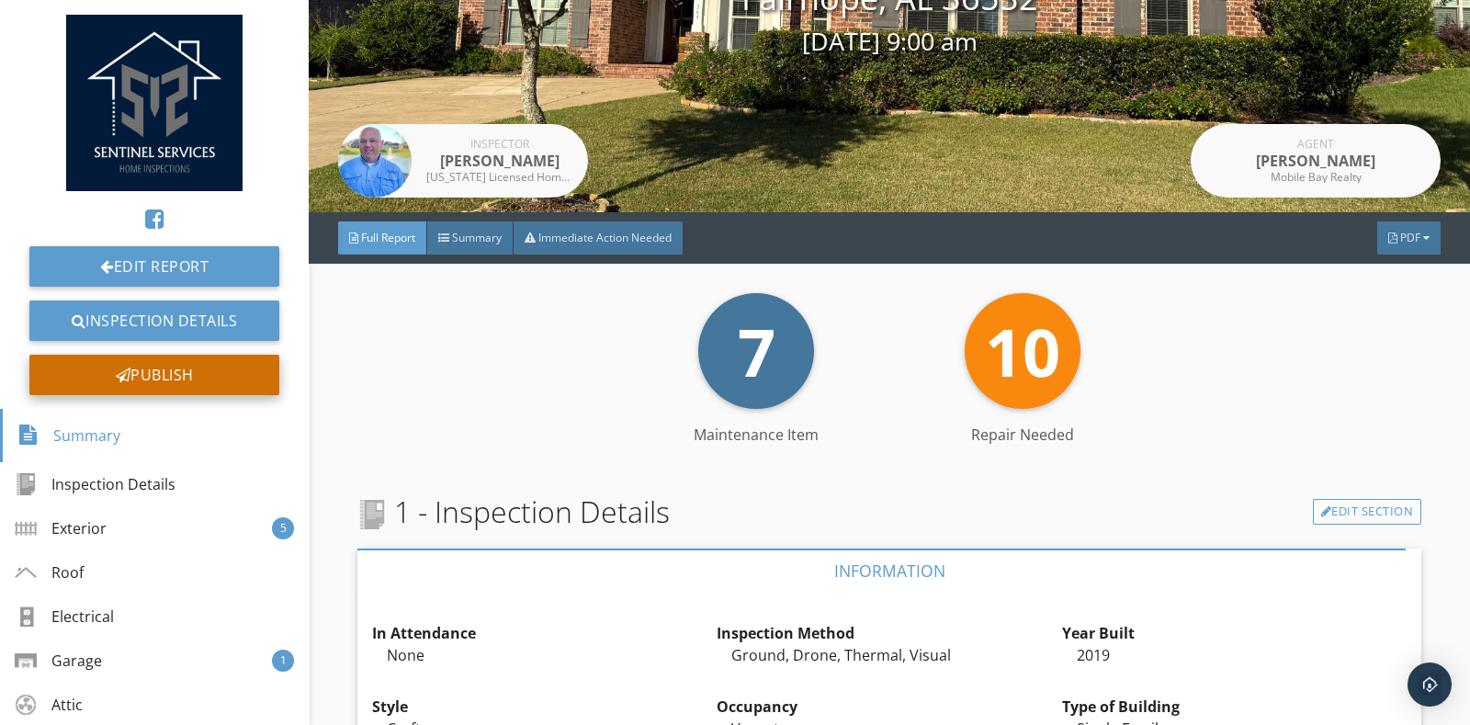
click at [168, 382] on div "Publish" at bounding box center [154, 375] width 250 height 40
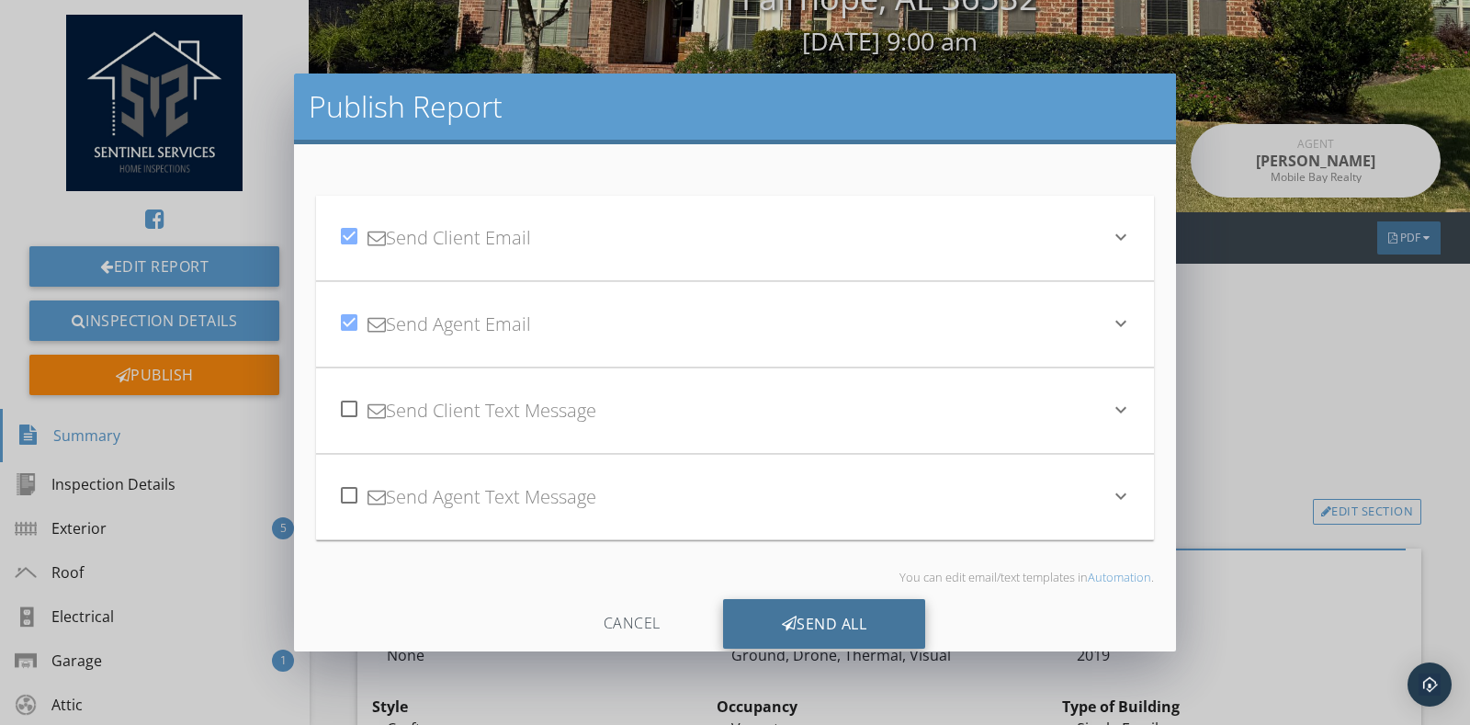
click at [868, 631] on div "Send All" at bounding box center [824, 624] width 203 height 50
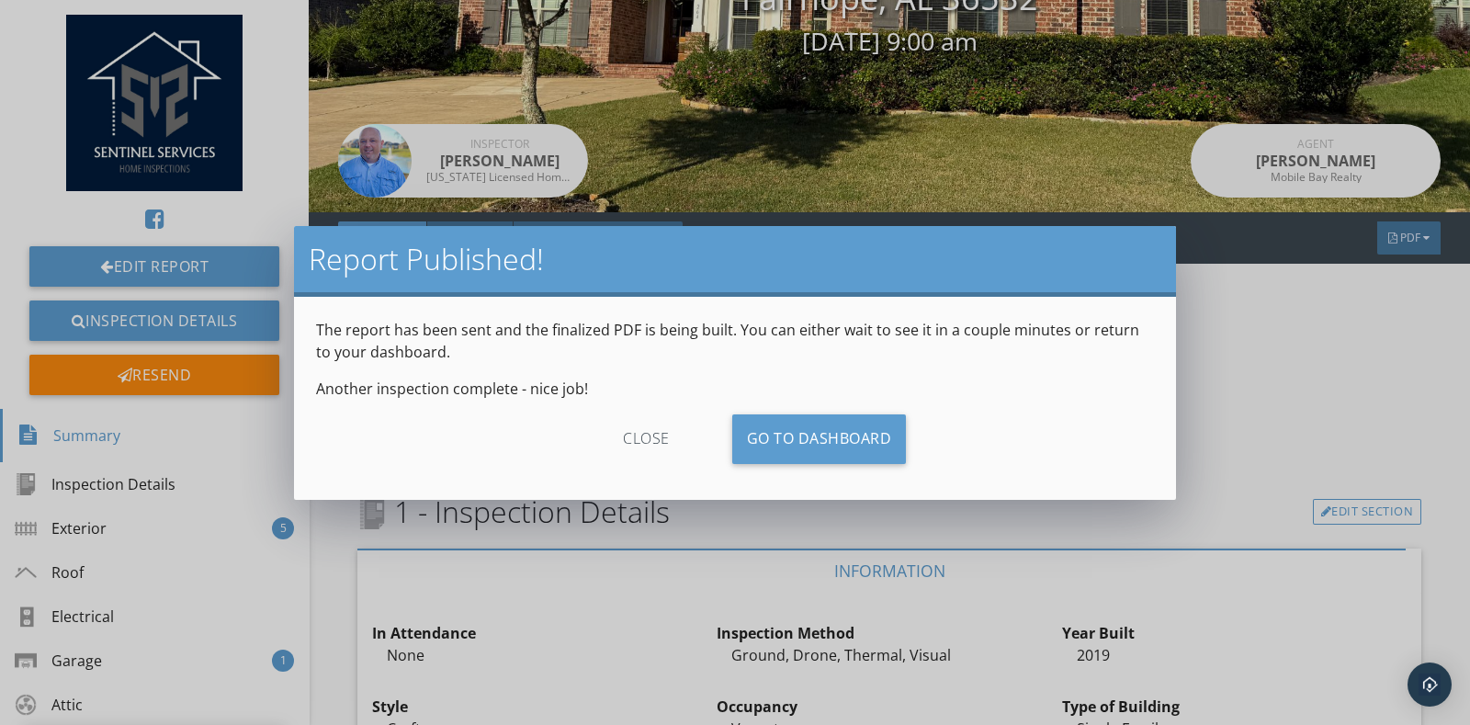
click at [804, 379] on p "Another inspection complete - nice job!" at bounding box center [735, 389] width 838 height 22
click at [828, 451] on link "Go To Dashboard" at bounding box center [819, 439] width 175 height 50
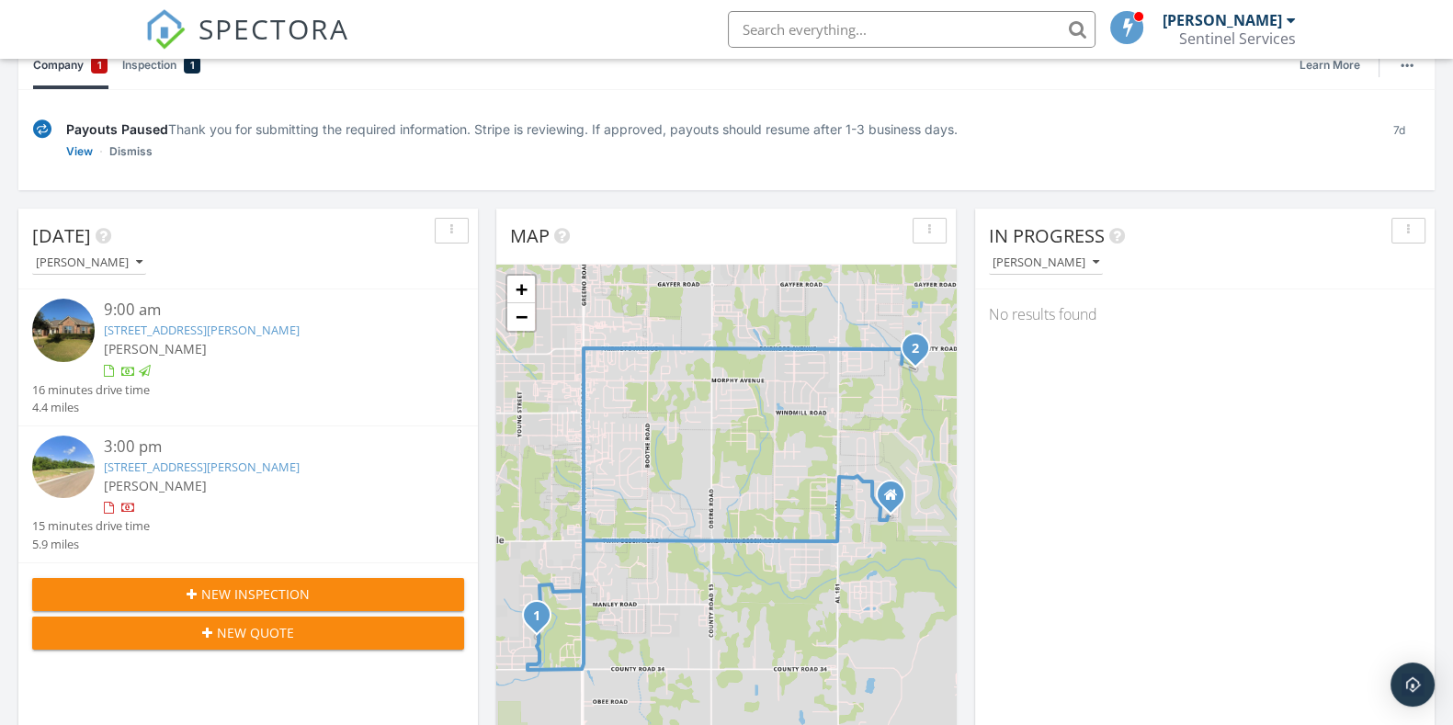
scroll to position [229, 0]
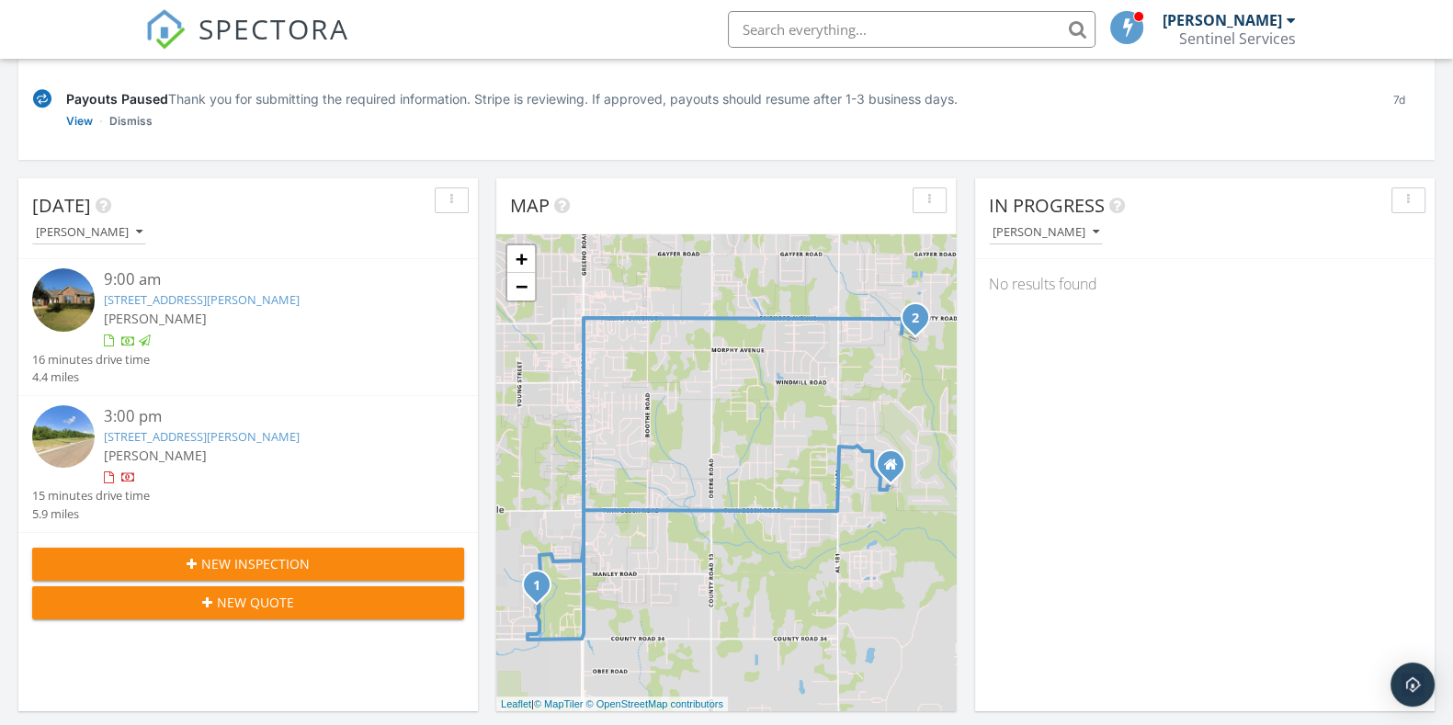
click at [215, 436] on link "[STREET_ADDRESS][PERSON_NAME]" at bounding box center [202, 436] width 196 height 17
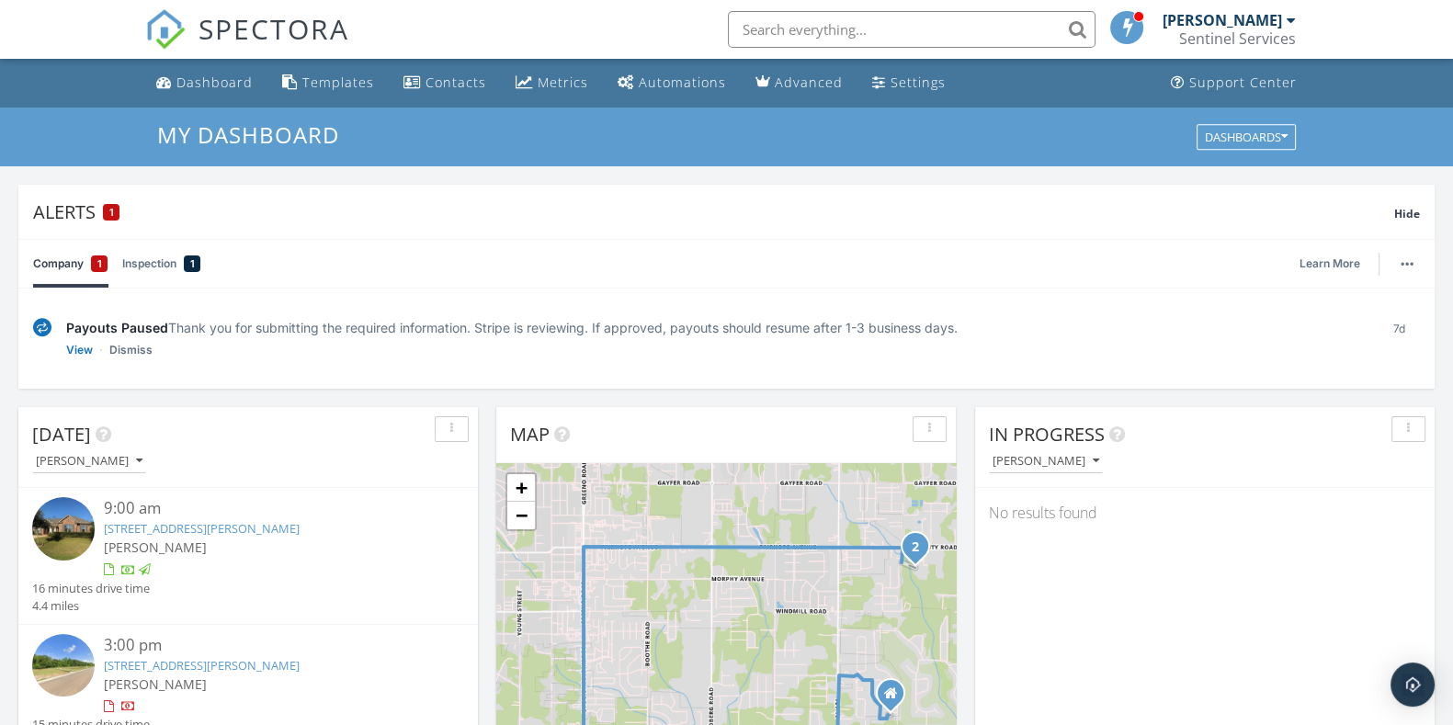
click at [253, 520] on link "264 Garrison Blvd, Fairhope, AL 36532" at bounding box center [202, 528] width 196 height 17
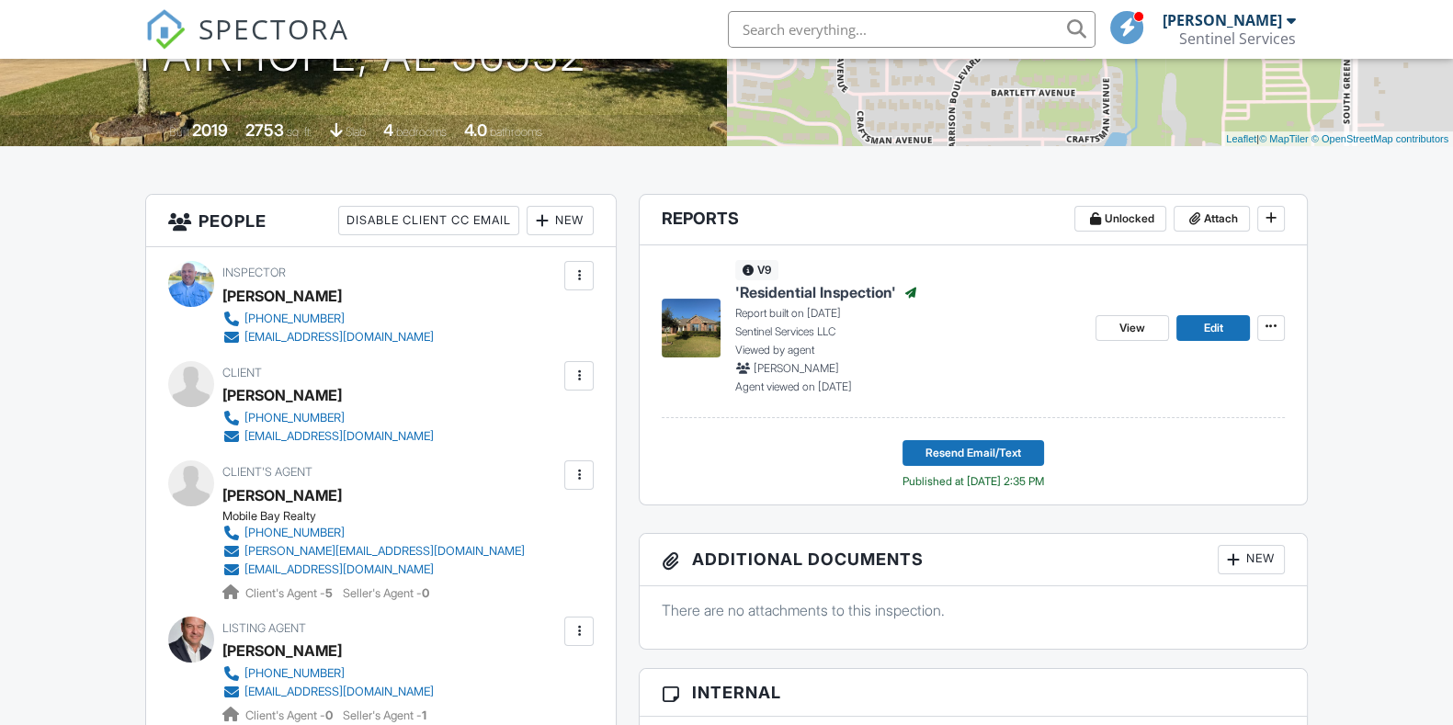
click at [573, 471] on div at bounding box center [579, 475] width 18 height 18
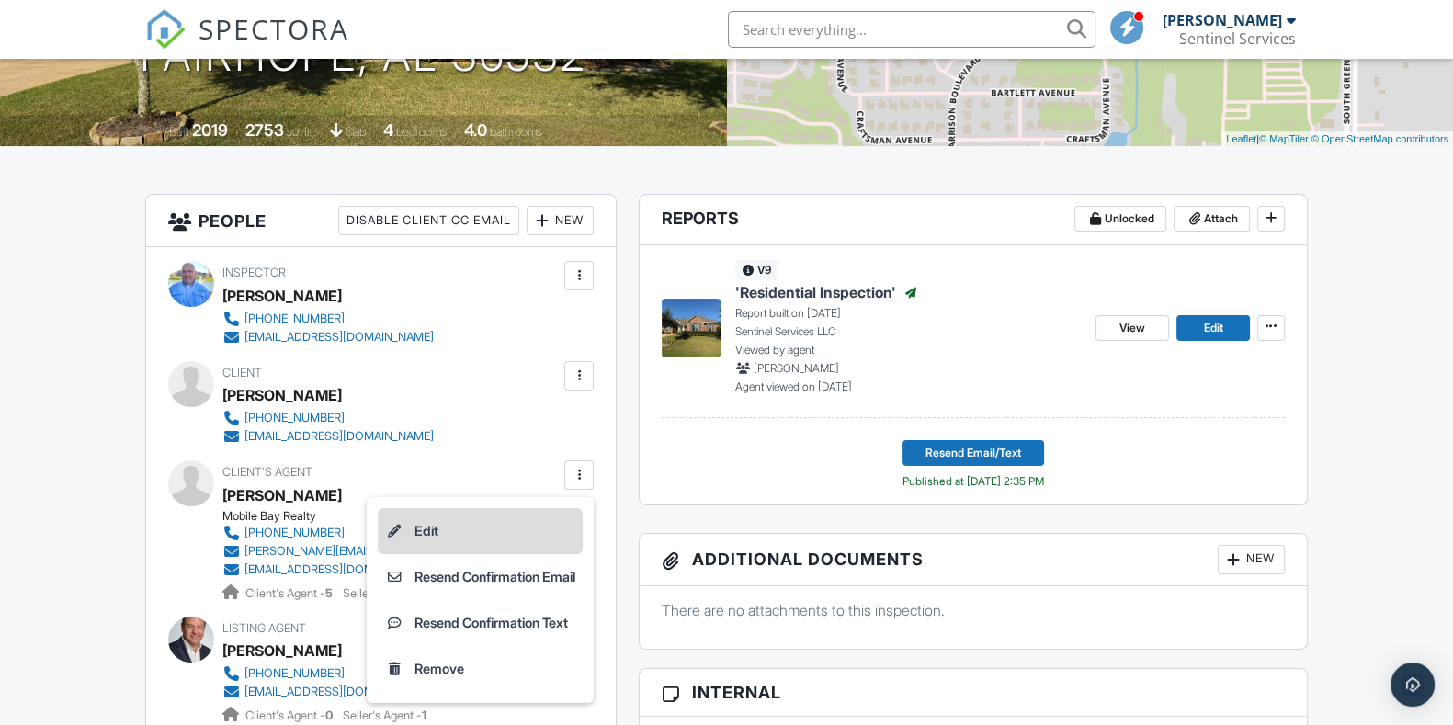
click at [404, 530] on li "Edit" at bounding box center [480, 531] width 205 height 46
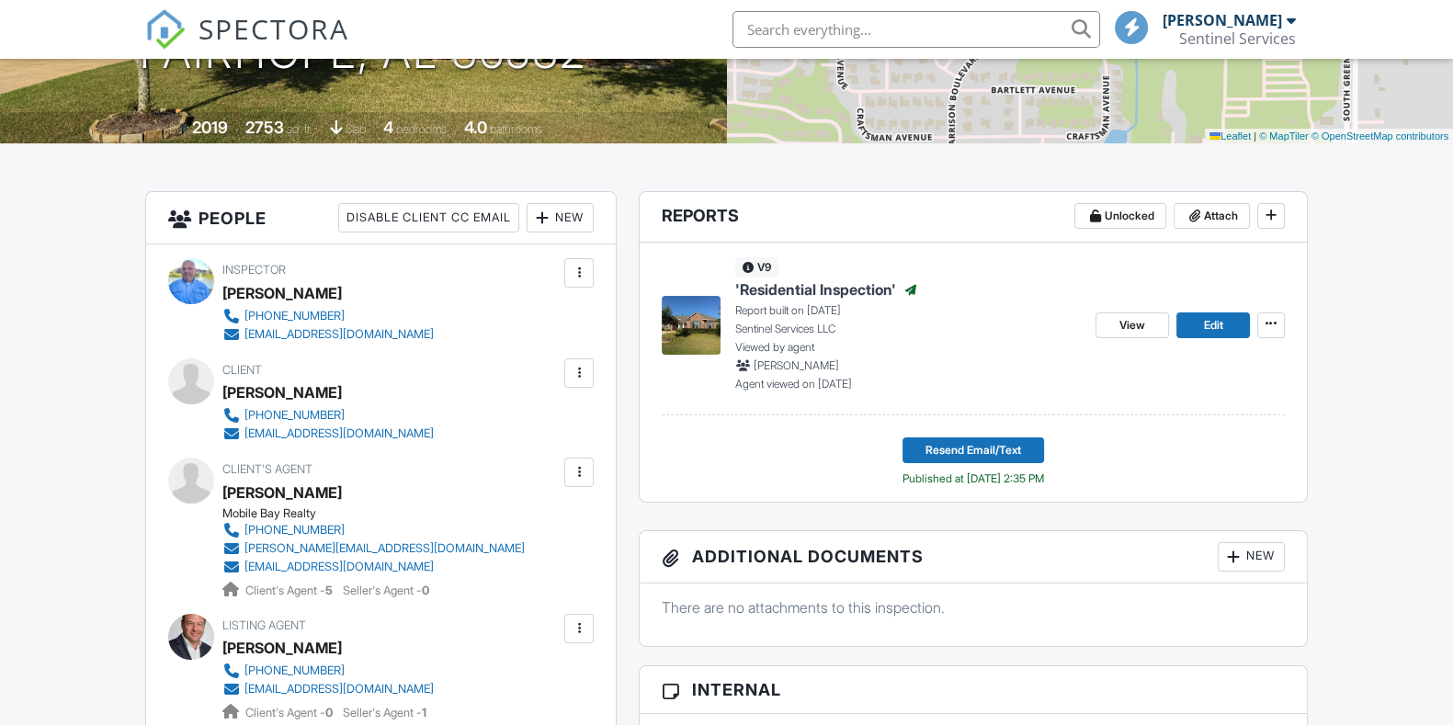
scroll to position [345, 0]
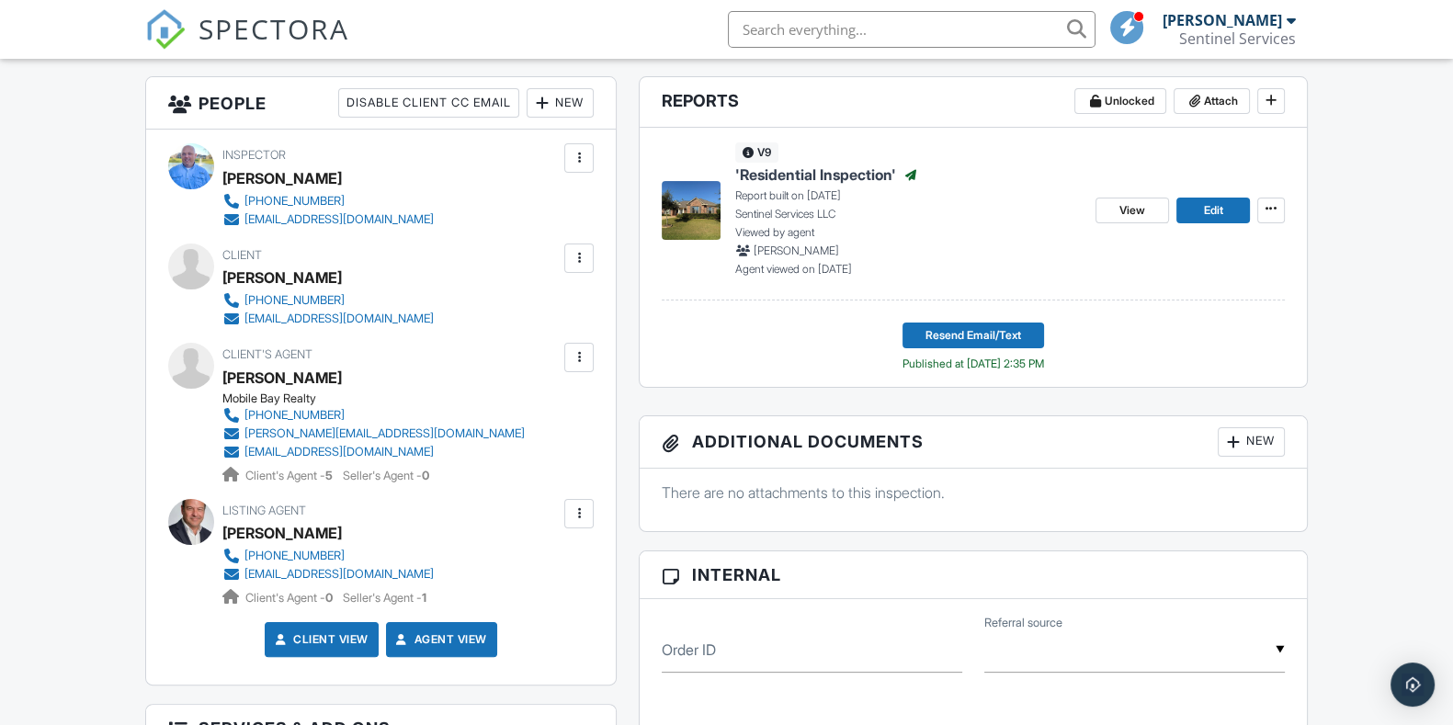
click at [575, 351] on div at bounding box center [579, 357] width 18 height 18
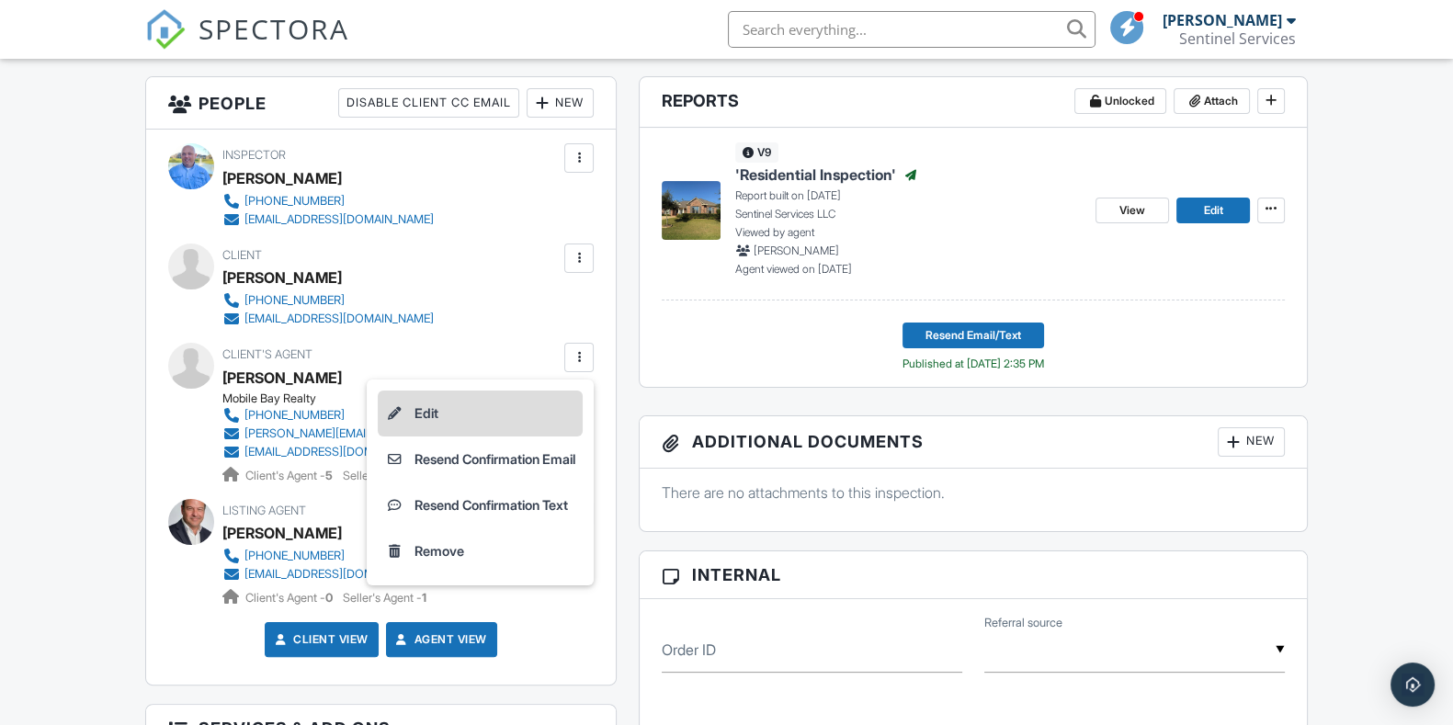
click at [429, 406] on li "Edit" at bounding box center [480, 414] width 205 height 46
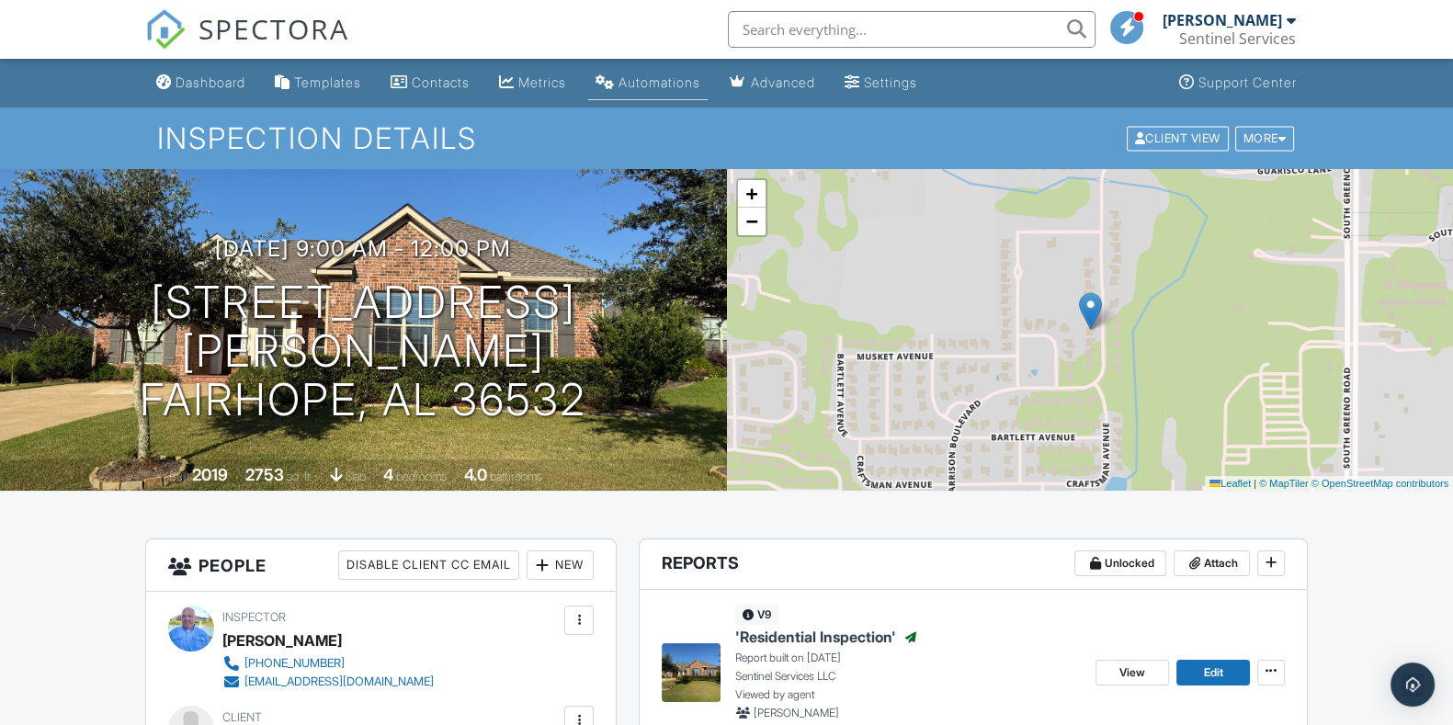
click at [691, 77] on div "Automations" at bounding box center [660, 82] width 82 height 16
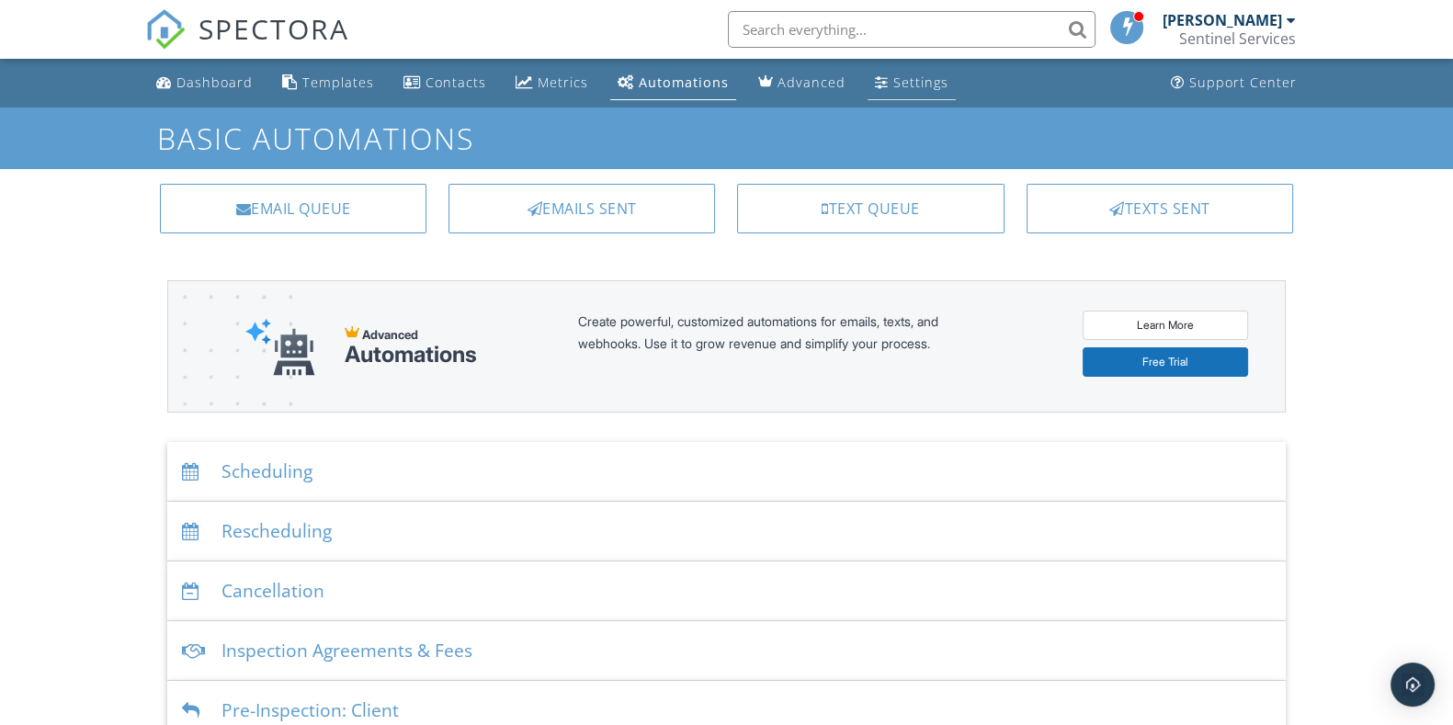
click at [923, 85] on div "Settings" at bounding box center [920, 82] width 55 height 17
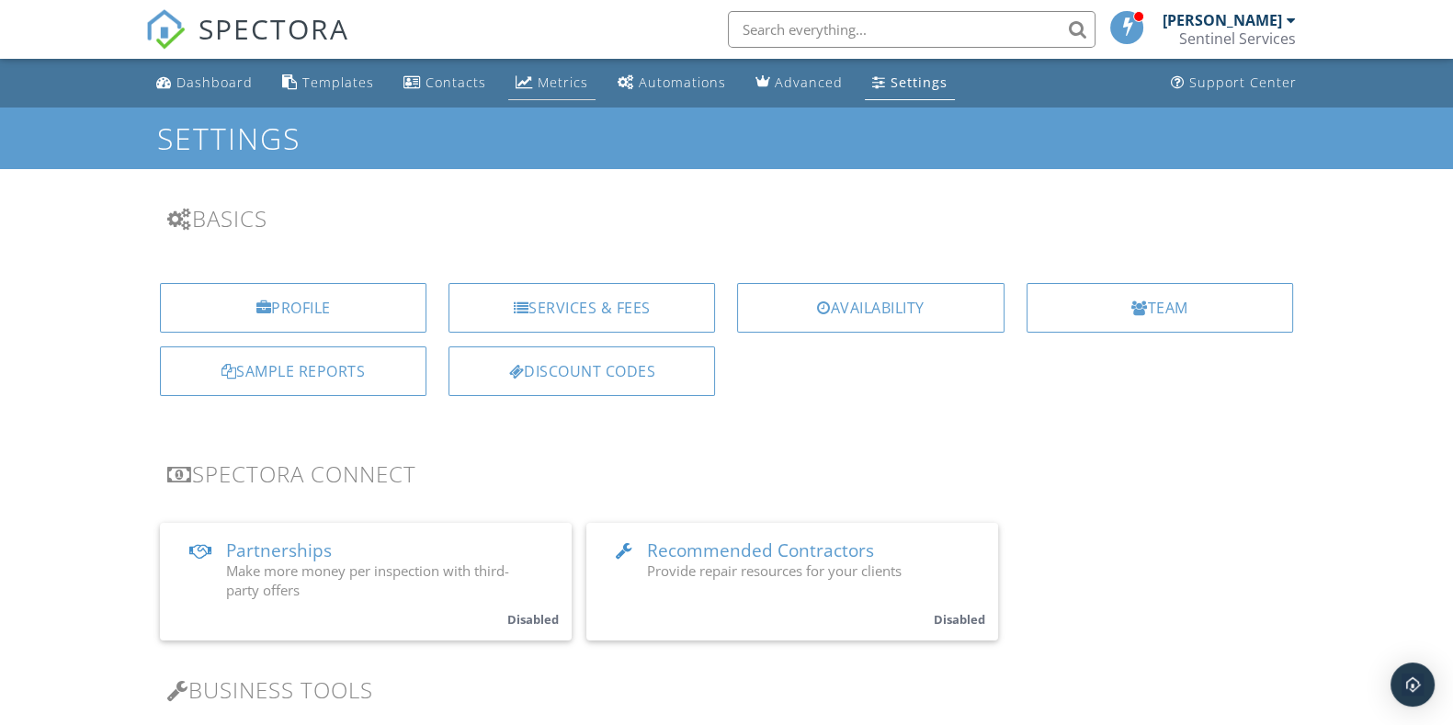
click at [522, 75] on div "Metrics" at bounding box center [524, 81] width 17 height 15
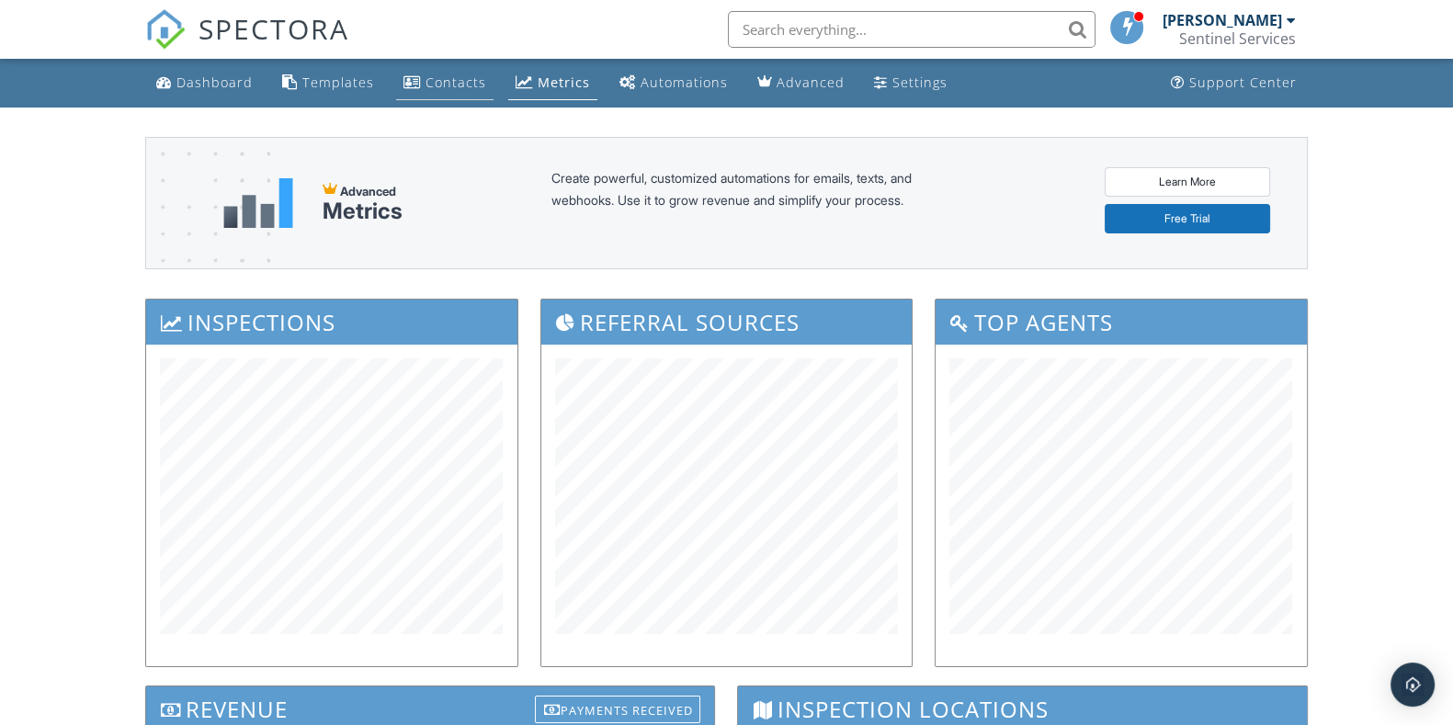
click at [459, 81] on div "Contacts" at bounding box center [456, 82] width 61 height 17
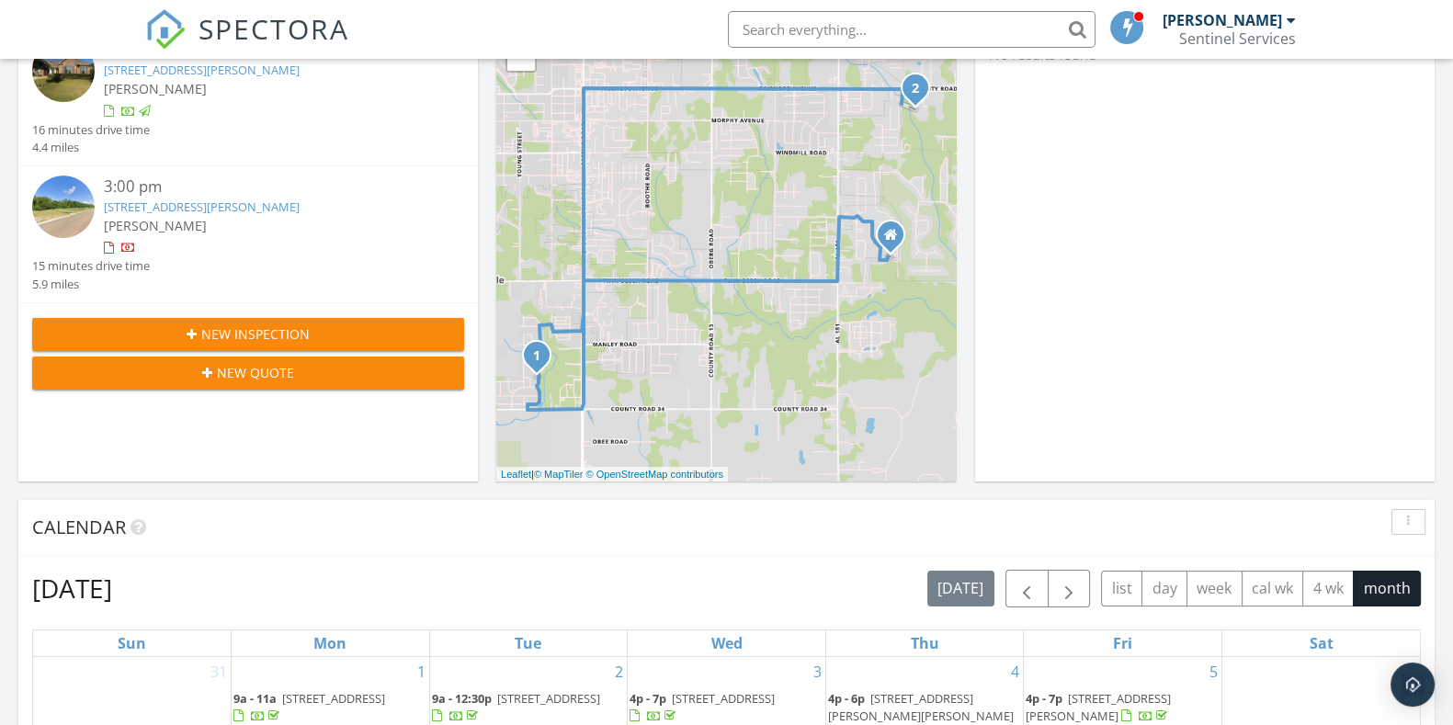
scroll to position [114, 0]
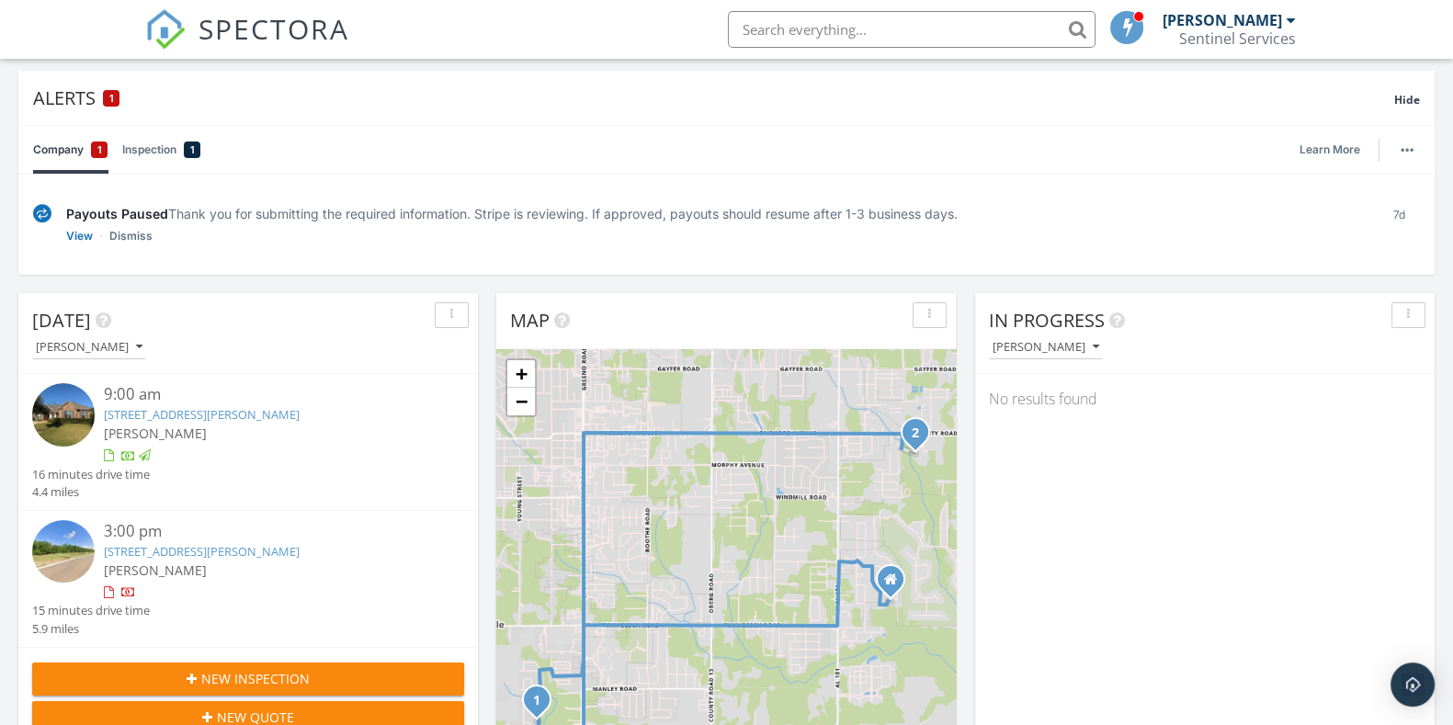
click at [281, 408] on link "264 Garrison Blvd, Fairhope, AL 36532" at bounding box center [202, 414] width 196 height 17
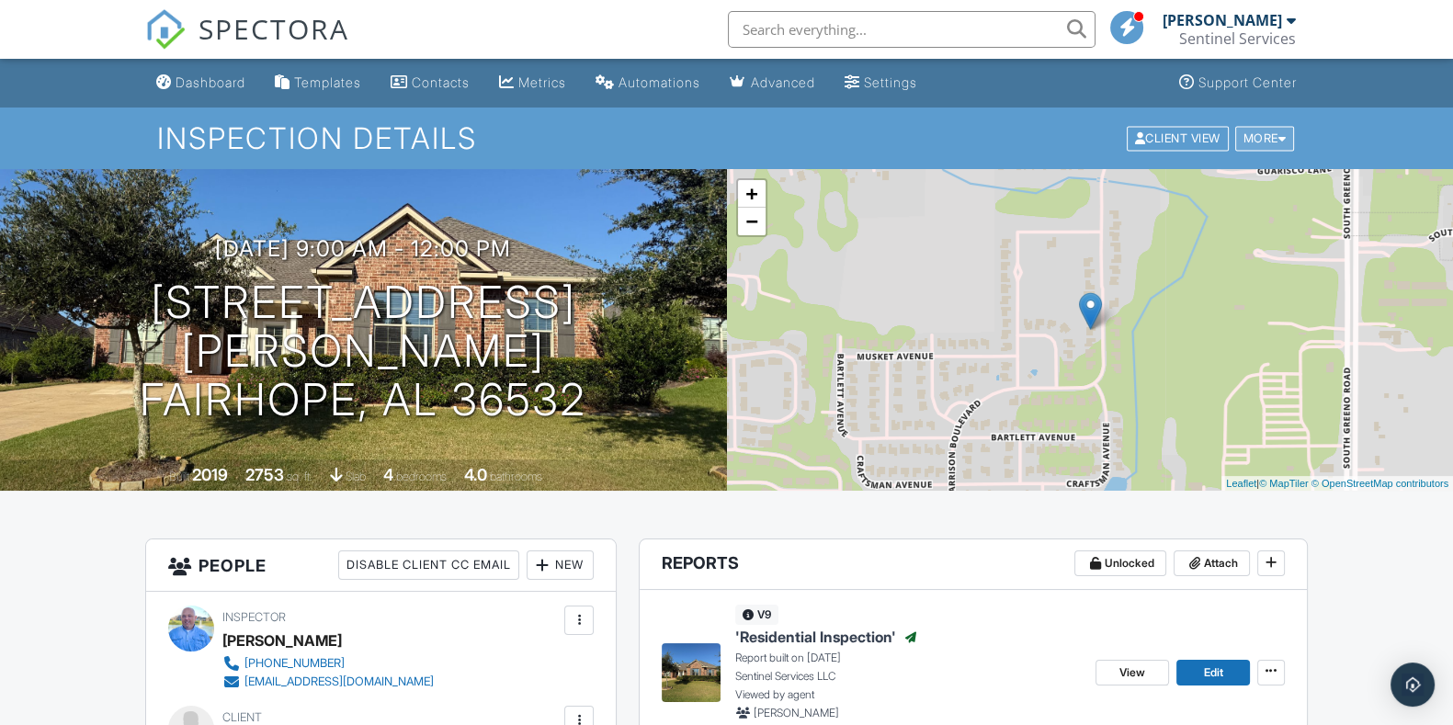
click at [1260, 139] on div "More" at bounding box center [1265, 138] width 60 height 25
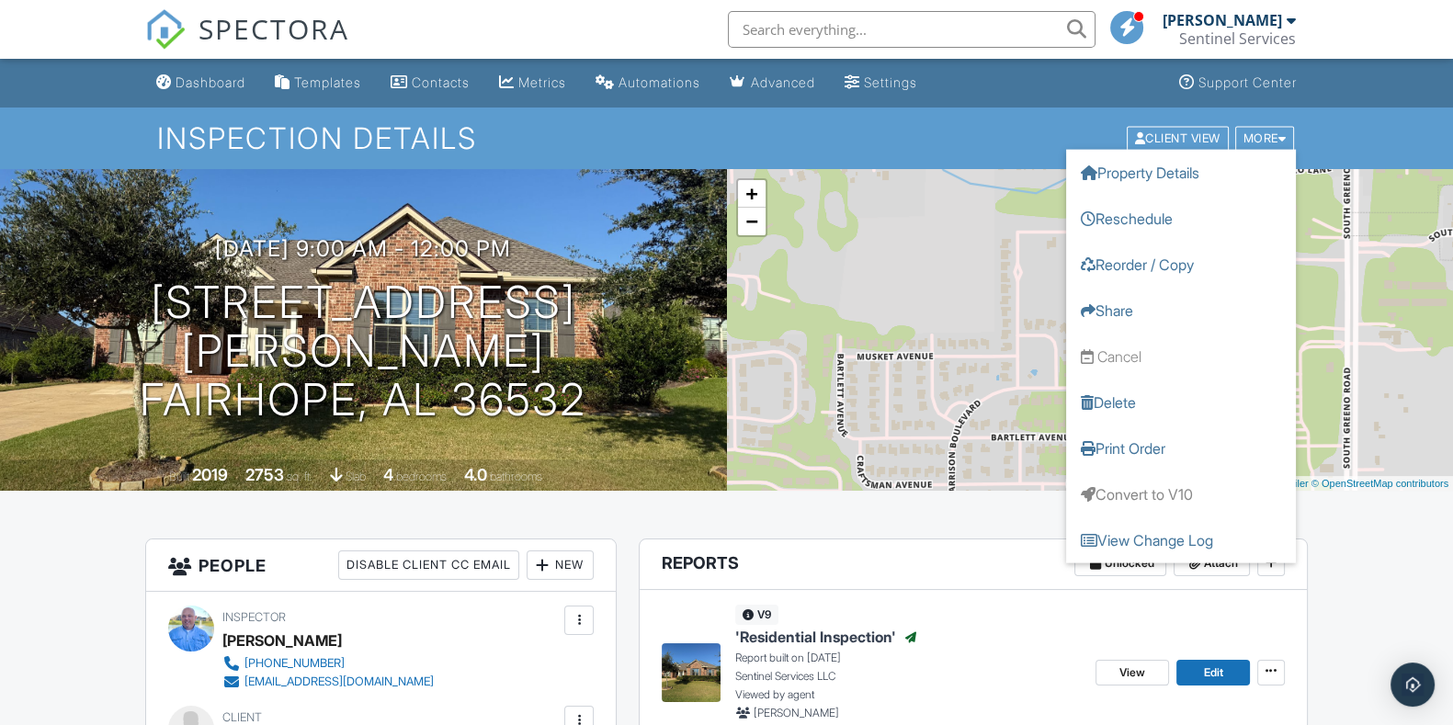
click at [1331, 149] on div "Inspection Details Client View More Property Details Reschedule Reorder / Copy …" at bounding box center [726, 139] width 1453 height 62
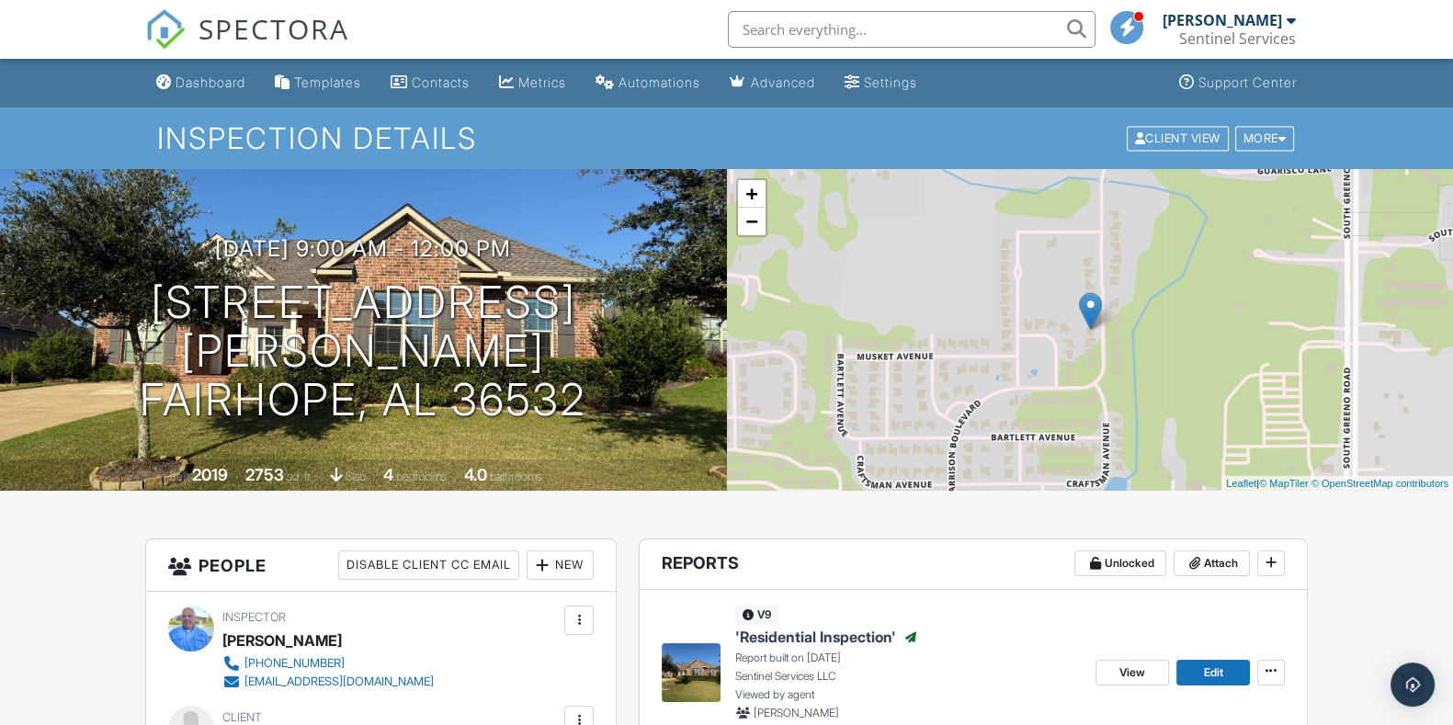
click at [861, 642] on span "'Residential Inspection'" at bounding box center [815, 637] width 161 height 20
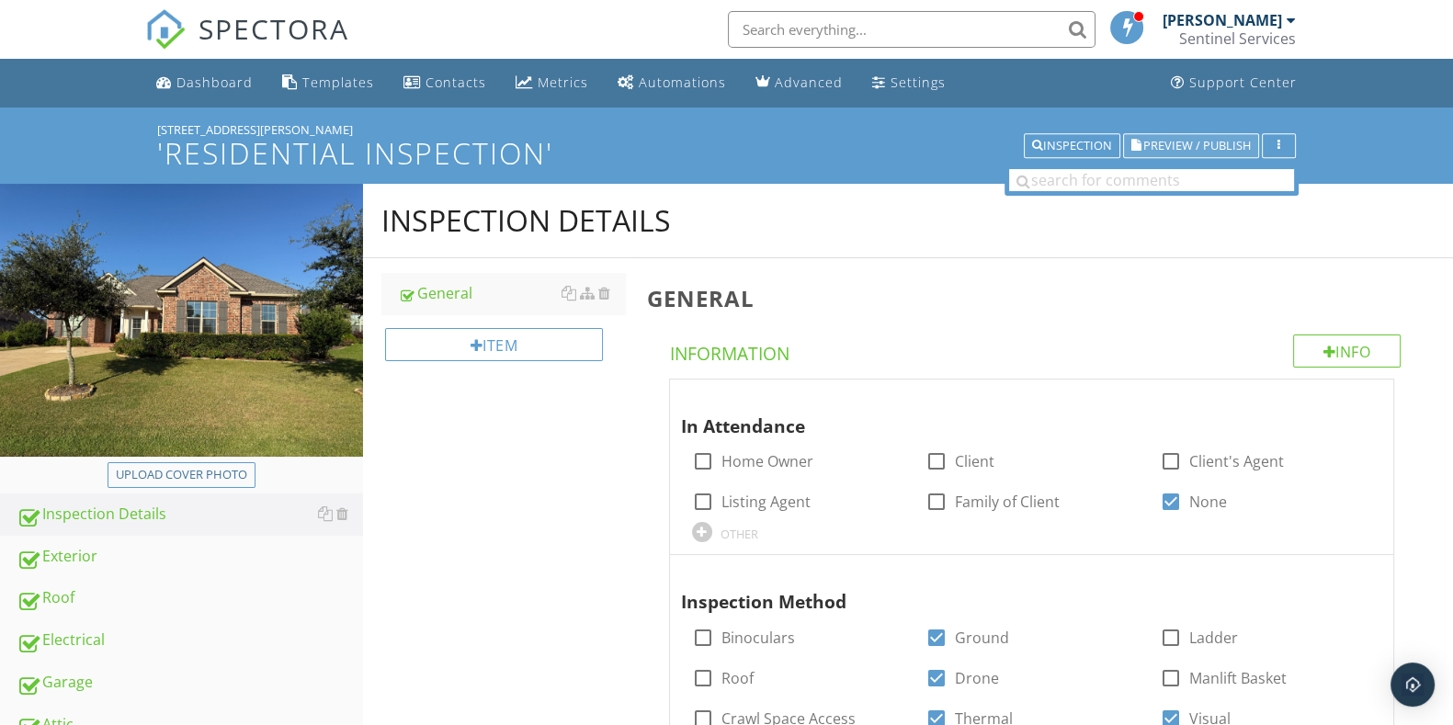
click at [1222, 150] on span "Preview / Publish" at bounding box center [1197, 146] width 108 height 12
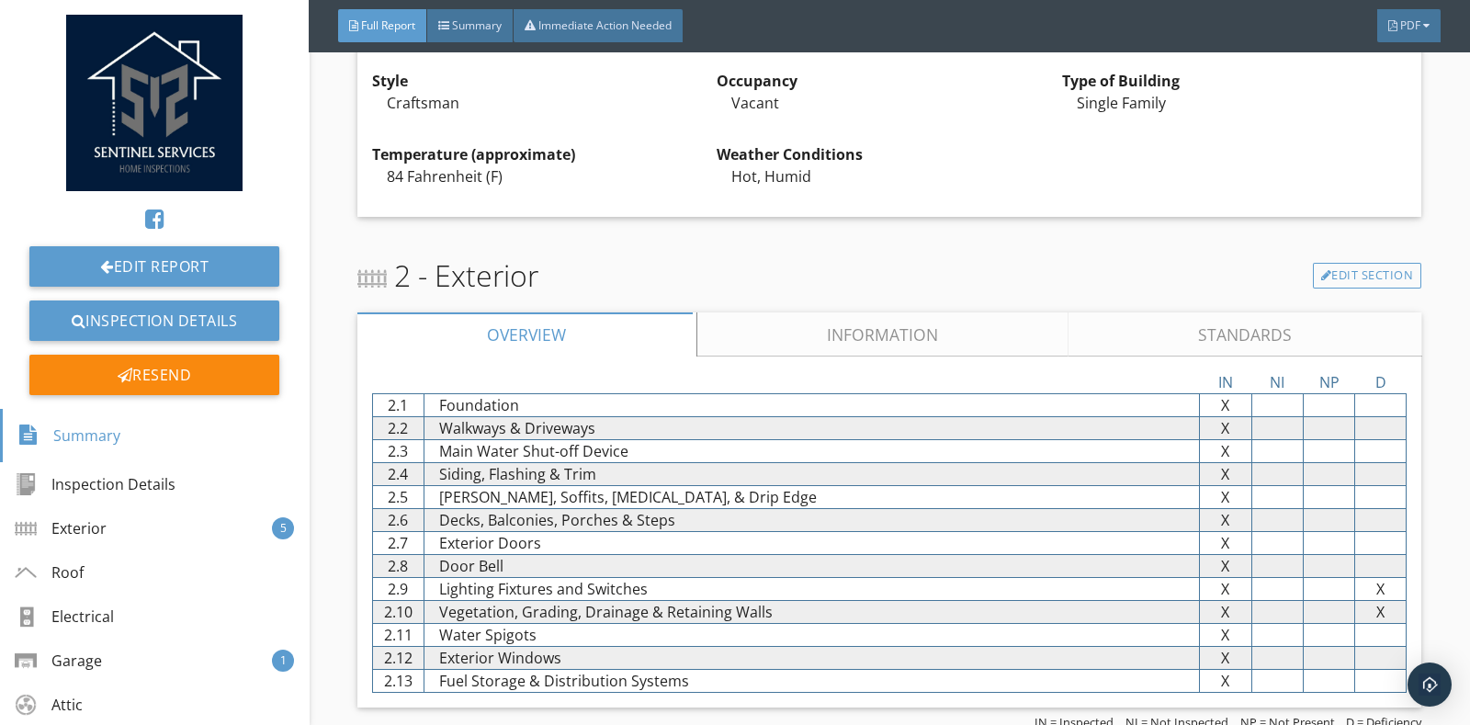
scroll to position [114, 0]
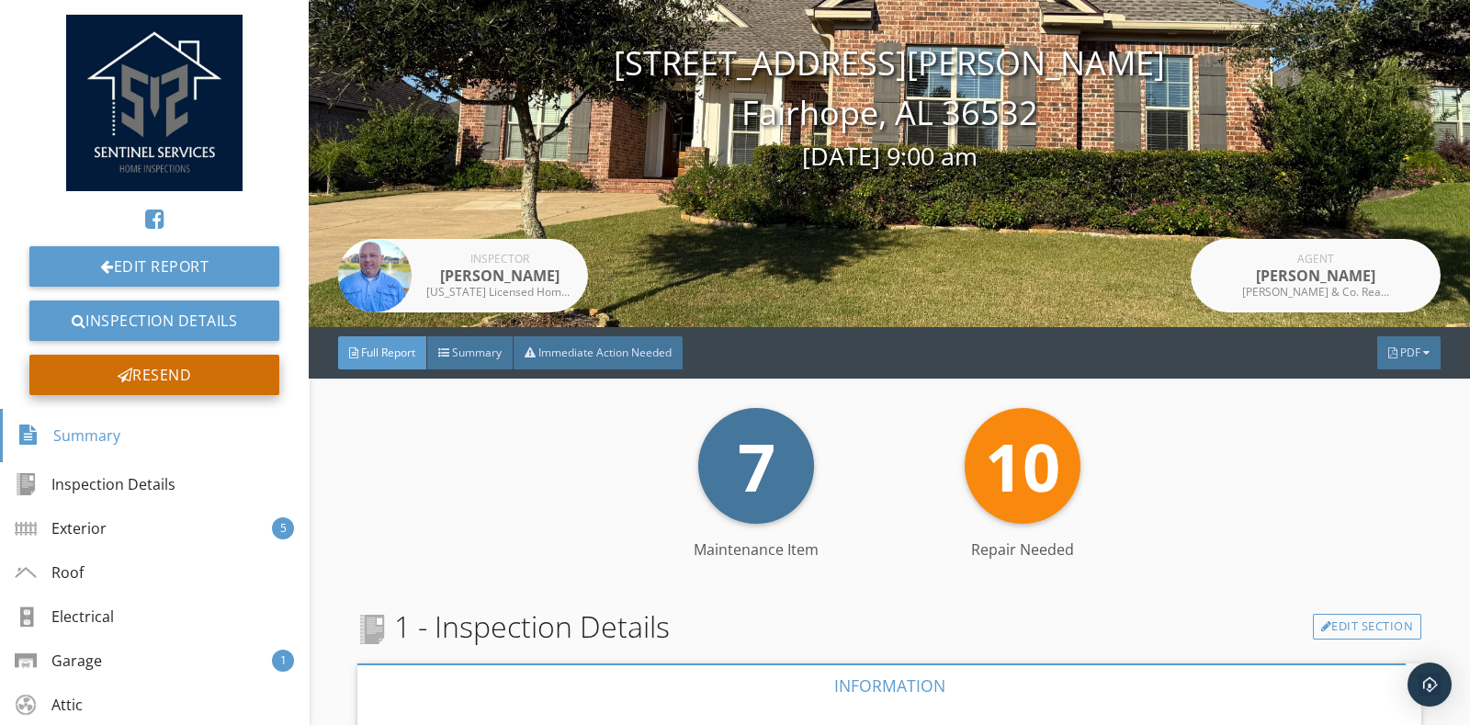
click at [135, 379] on div "Resend" at bounding box center [154, 375] width 250 height 40
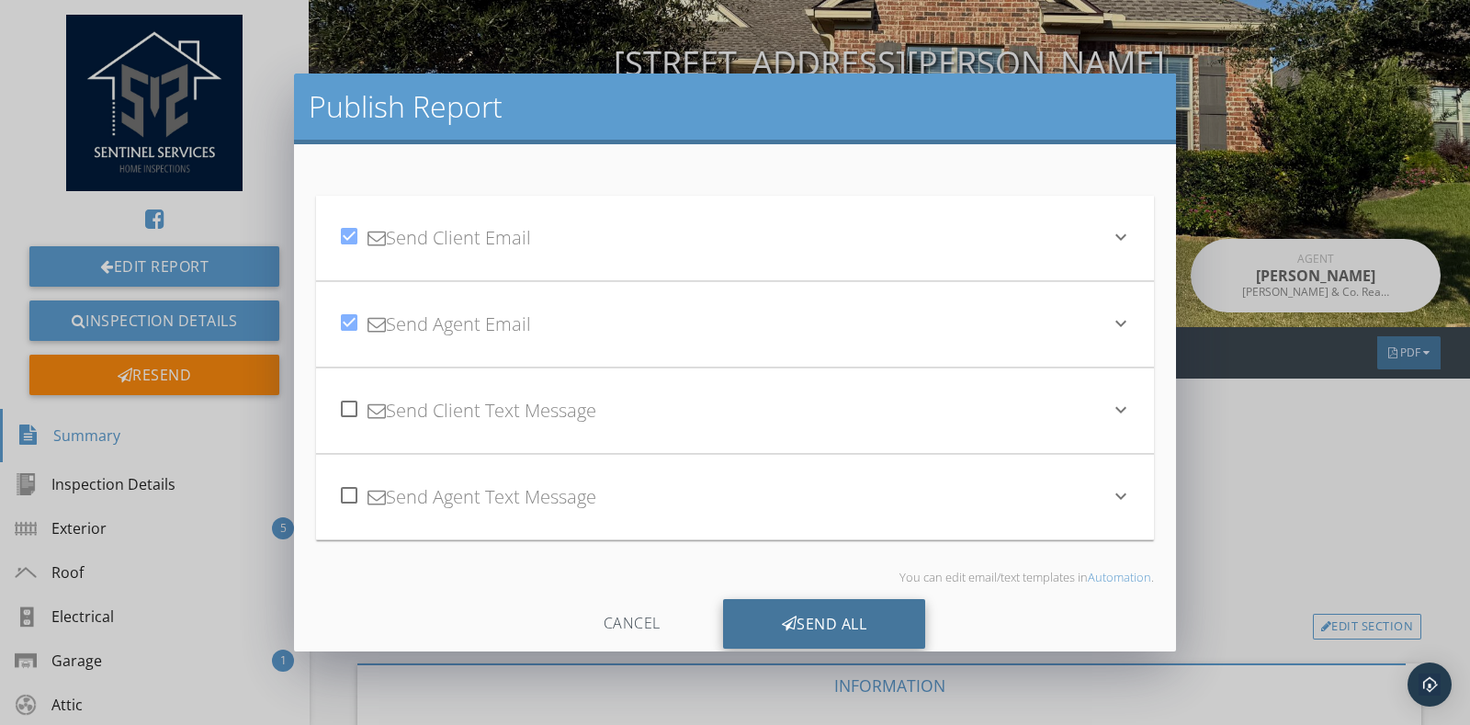
click at [869, 621] on div "Send All" at bounding box center [824, 624] width 203 height 50
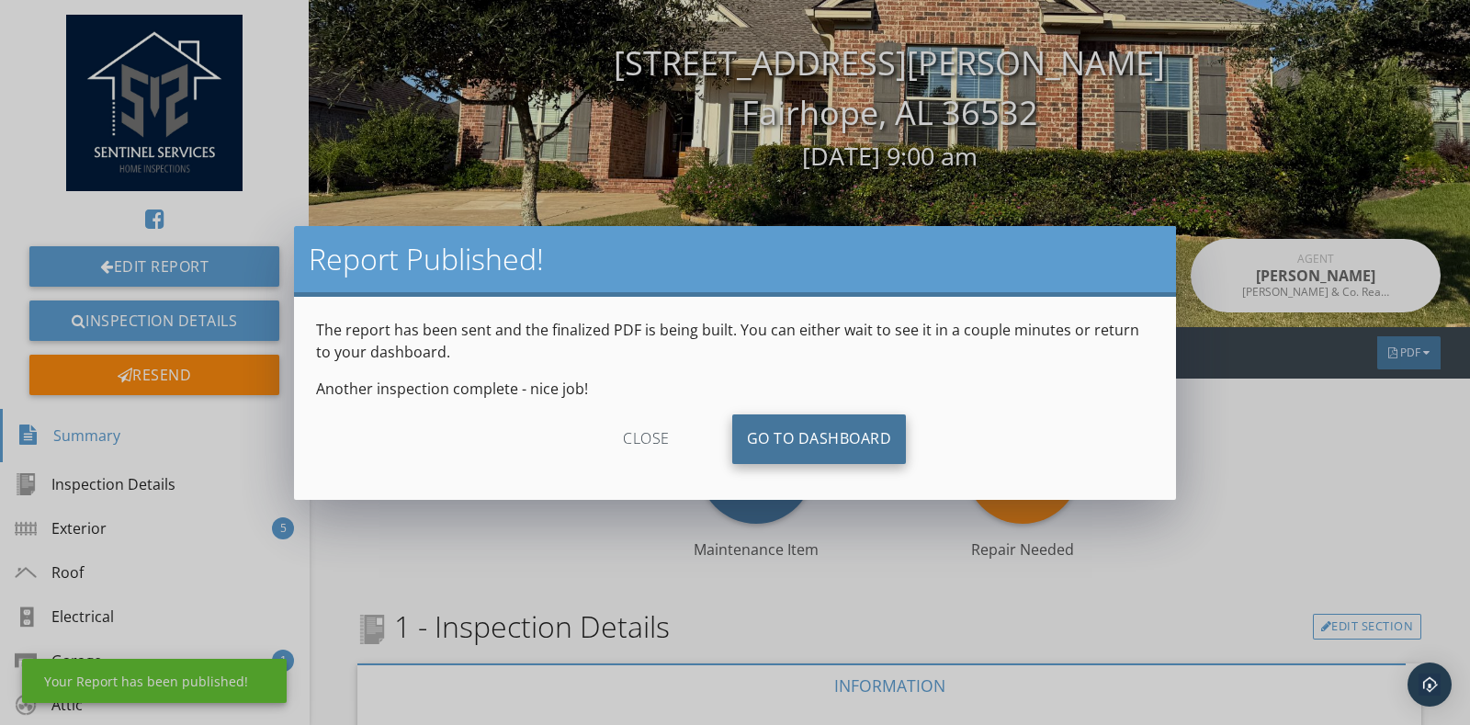
click at [828, 452] on link "Go To Dashboard" at bounding box center [819, 439] width 175 height 50
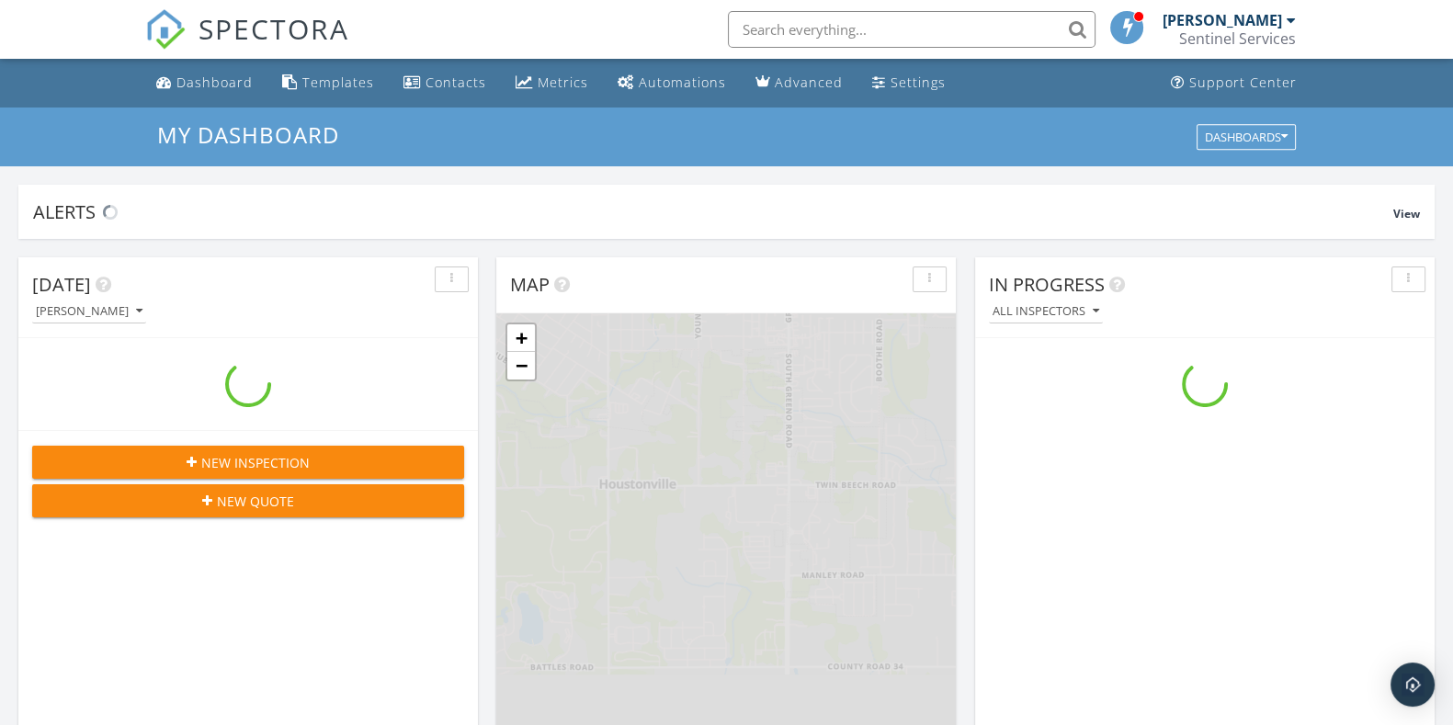
scroll to position [1709, 1488]
